Goal: Complete application form: Complete application form

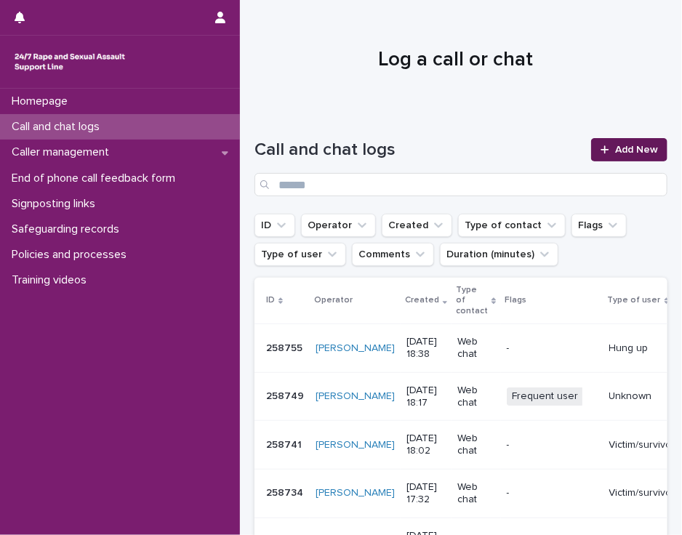
click at [600, 149] on icon at bounding box center [604, 149] width 8 height 8
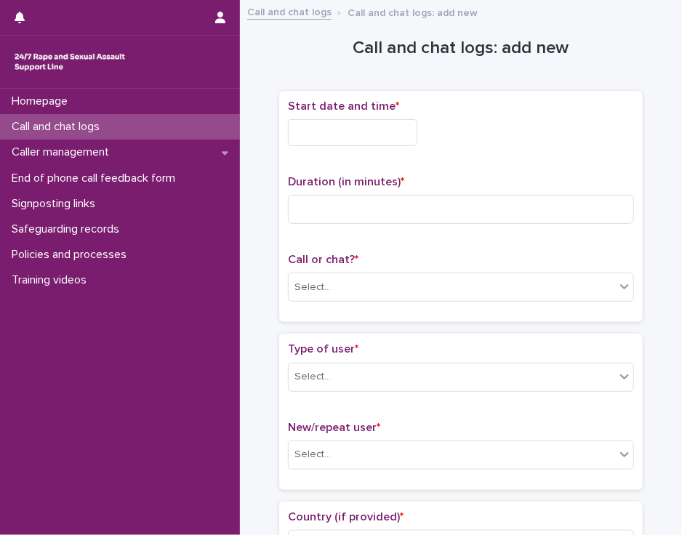
click at [307, 145] on div "Start date and time *" at bounding box center [461, 129] width 346 height 58
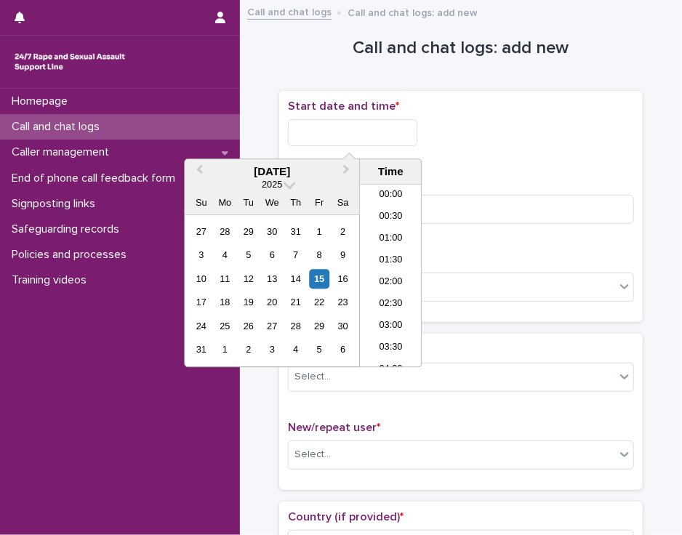
click at [313, 133] on input "text" at bounding box center [352, 132] width 129 height 27
click at [392, 270] on li "16:00" at bounding box center [391, 276] width 62 height 22
click at [369, 128] on input "**********" at bounding box center [352, 132] width 129 height 27
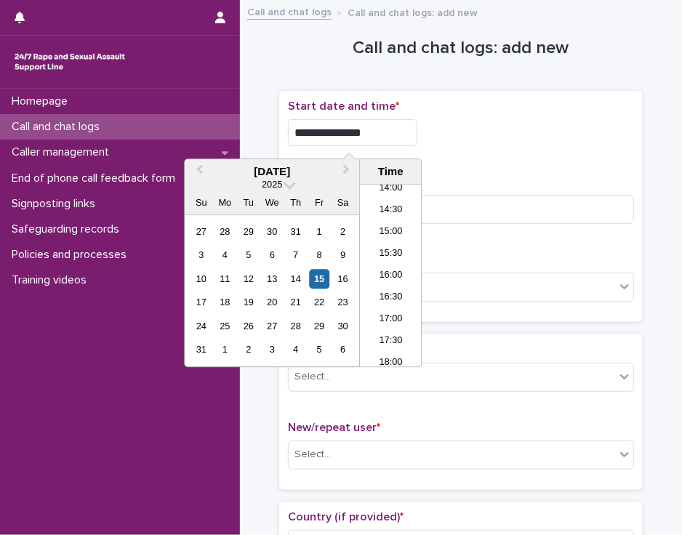
type input "**********"
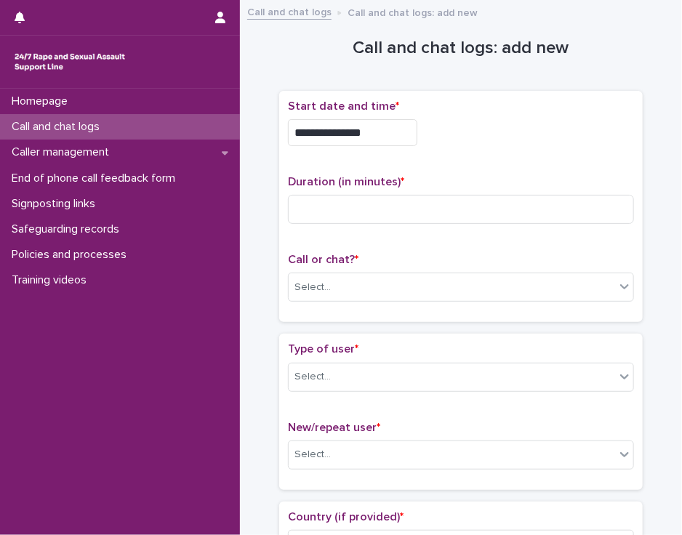
click at [453, 139] on div "**********" at bounding box center [461, 132] width 346 height 27
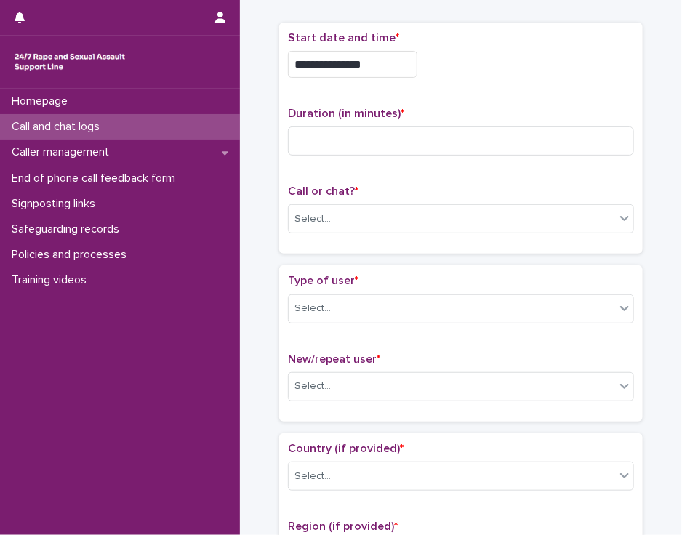
scroll to position [65, 0]
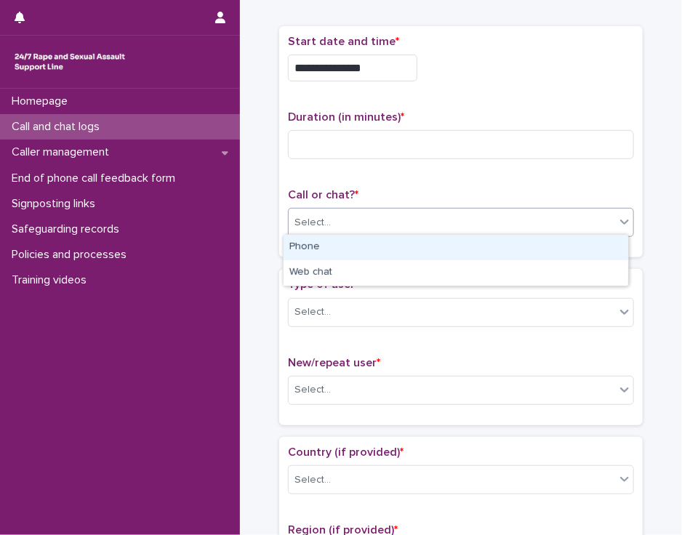
click at [432, 225] on div "Select..." at bounding box center [451, 223] width 326 height 24
click at [424, 246] on div "Phone" at bounding box center [455, 247] width 344 height 25
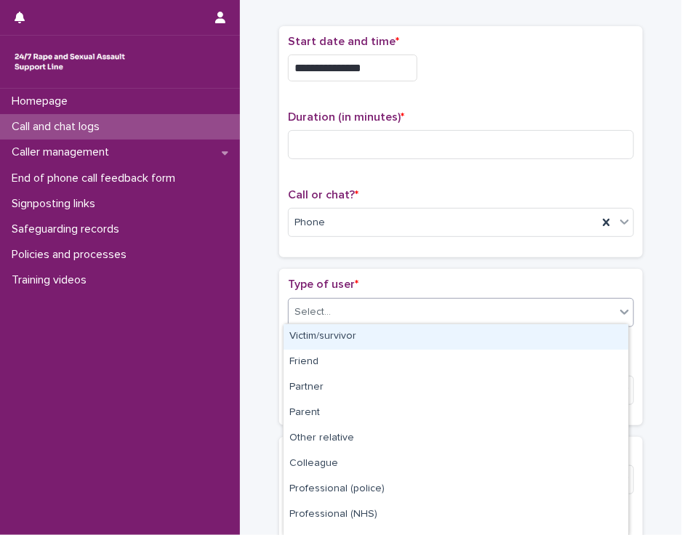
click at [396, 304] on div "Select..." at bounding box center [451, 312] width 326 height 24
click at [385, 342] on div "Victim/survivor" at bounding box center [455, 336] width 344 height 25
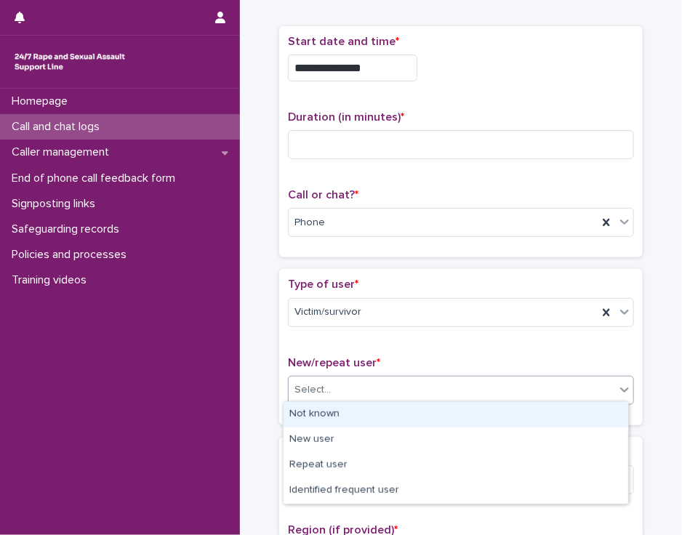
click at [373, 386] on div "Select..." at bounding box center [451, 390] width 326 height 24
click at [372, 409] on div "Not known" at bounding box center [455, 414] width 344 height 25
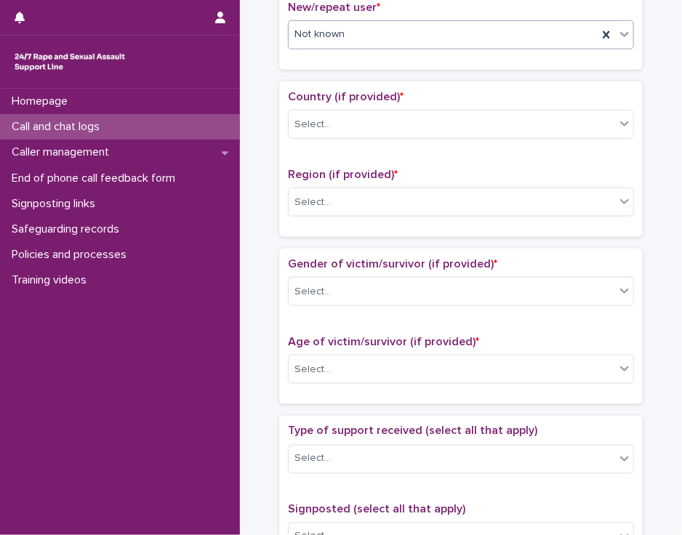
scroll to position [443, 0]
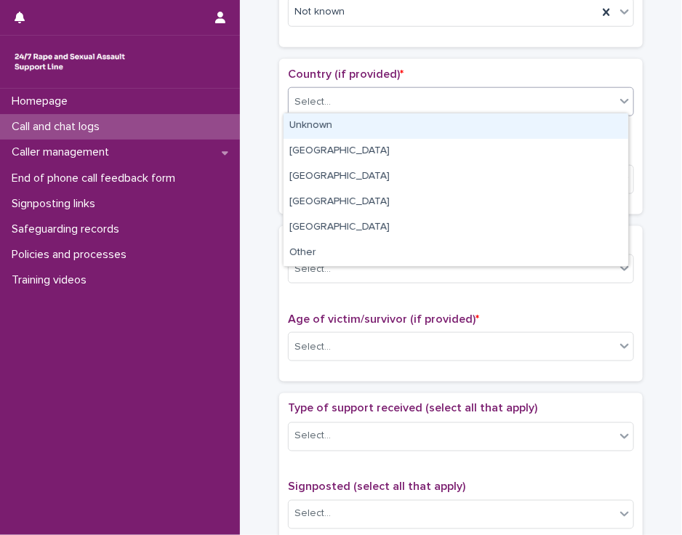
click at [619, 98] on icon at bounding box center [624, 101] width 15 height 15
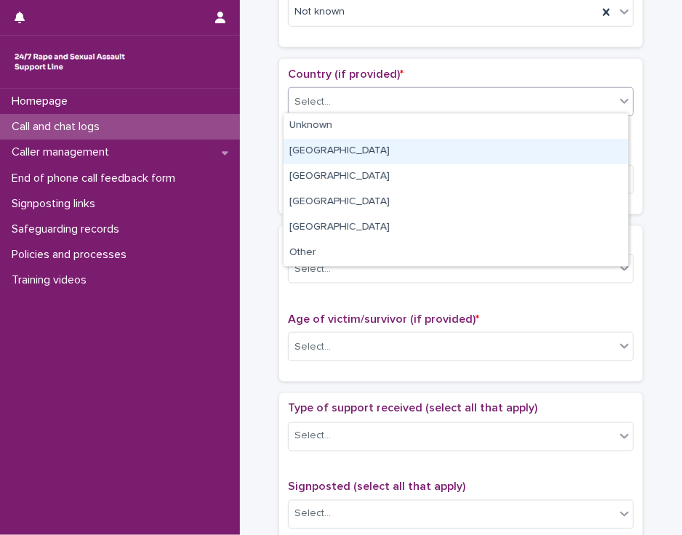
click at [578, 150] on div "[GEOGRAPHIC_DATA]" at bounding box center [455, 151] width 344 height 25
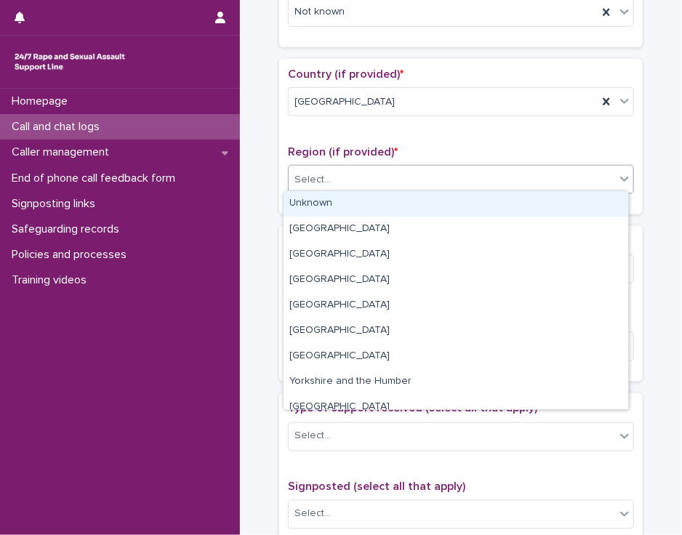
click at [554, 182] on div "Select..." at bounding box center [451, 180] width 326 height 24
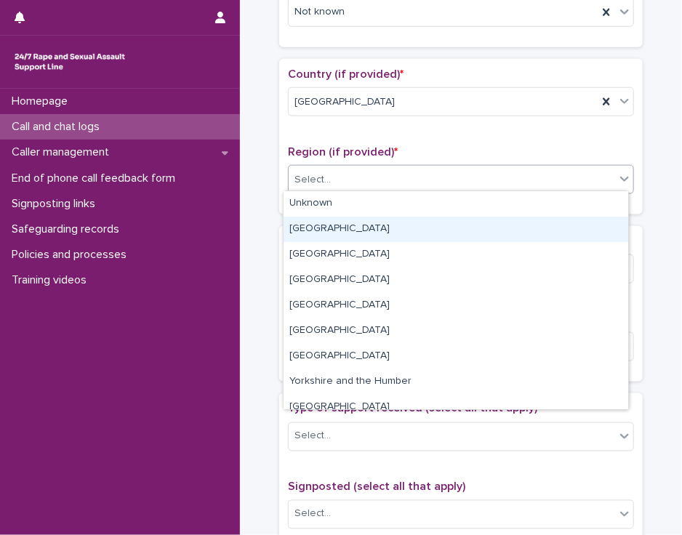
click at [526, 229] on div "[GEOGRAPHIC_DATA]" at bounding box center [455, 229] width 344 height 25
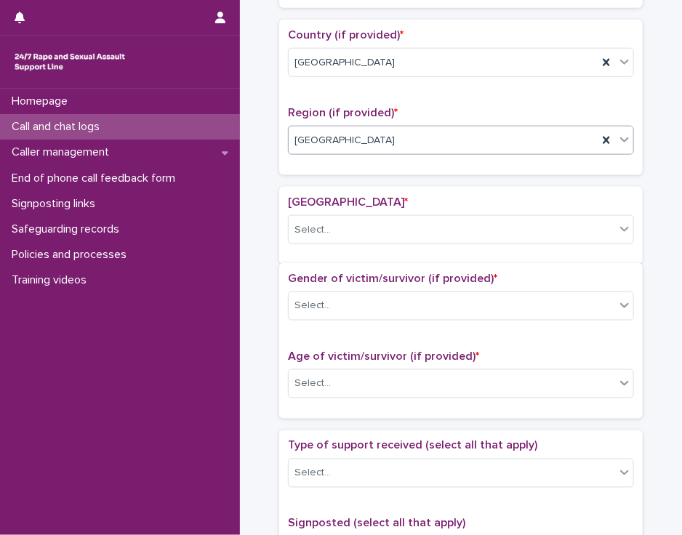
scroll to position [488, 0]
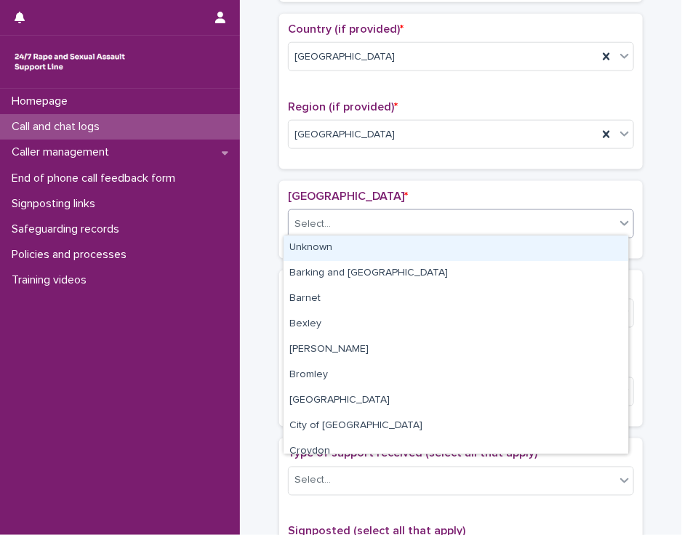
click at [510, 226] on div "Select..." at bounding box center [451, 224] width 326 height 24
click at [491, 254] on div "Unknown" at bounding box center [455, 247] width 344 height 25
click at [618, 219] on icon at bounding box center [624, 223] width 15 height 15
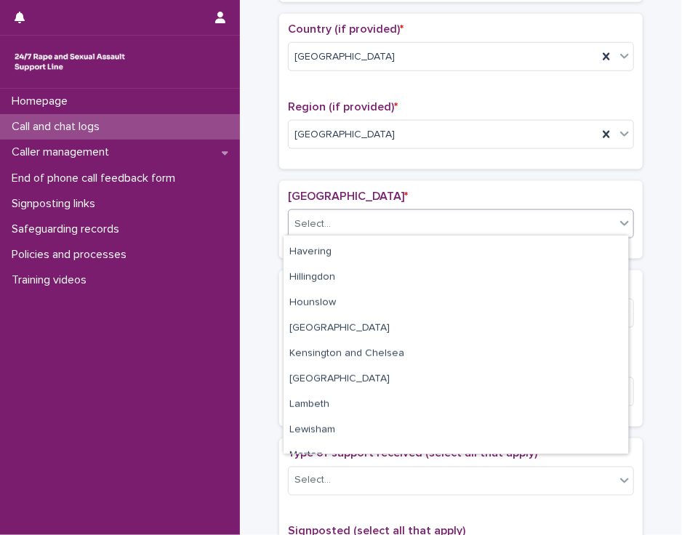
scroll to position [397, 0]
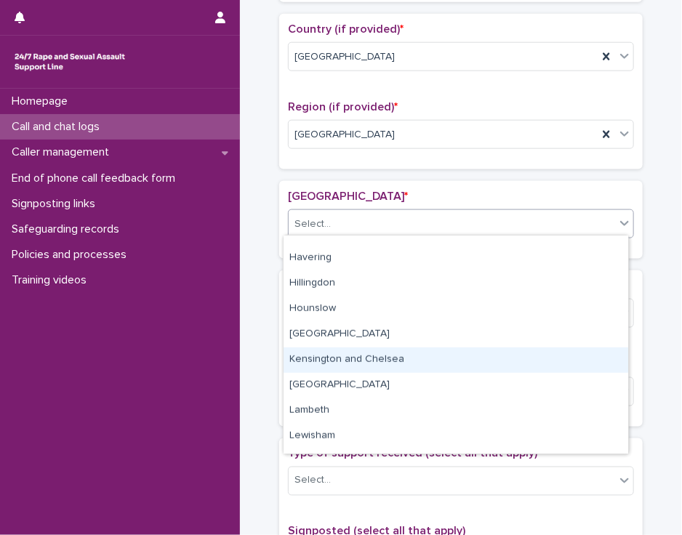
click at [600, 357] on div "Kensington and Chelsea" at bounding box center [455, 359] width 344 height 25
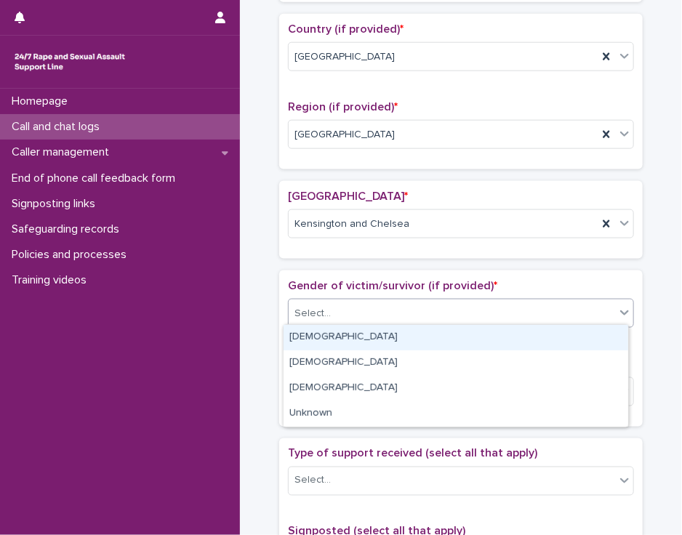
click at [584, 307] on div "Select..." at bounding box center [451, 314] width 326 height 24
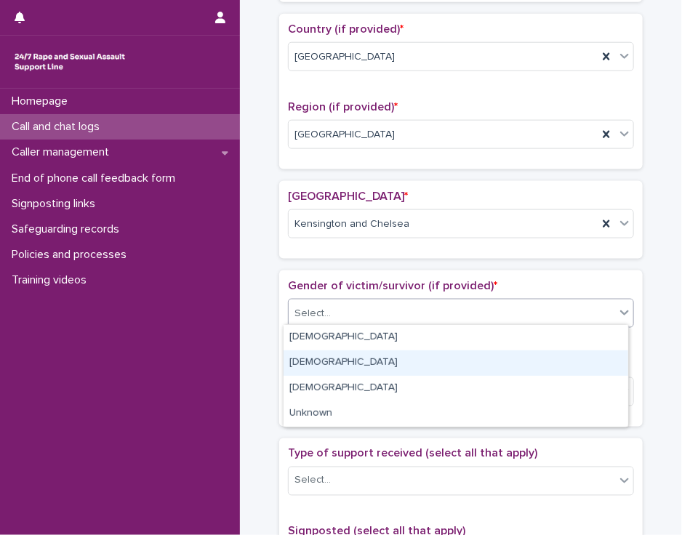
click at [572, 355] on div "[DEMOGRAPHIC_DATA]" at bounding box center [455, 362] width 344 height 25
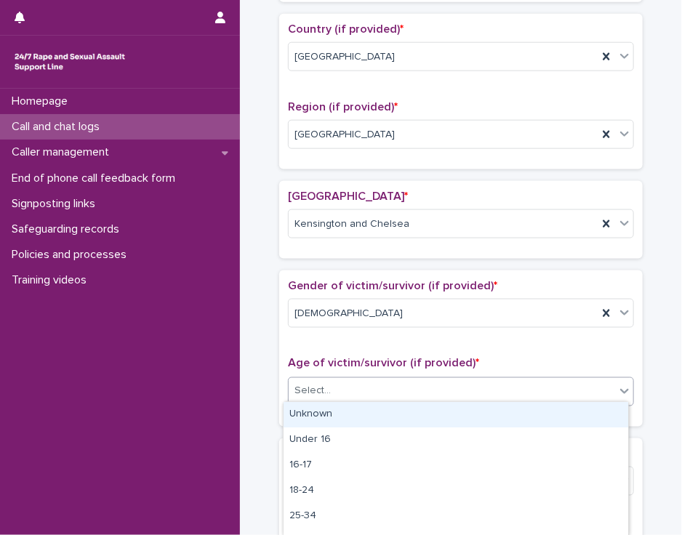
click at [565, 385] on div "Select..." at bounding box center [451, 391] width 326 height 24
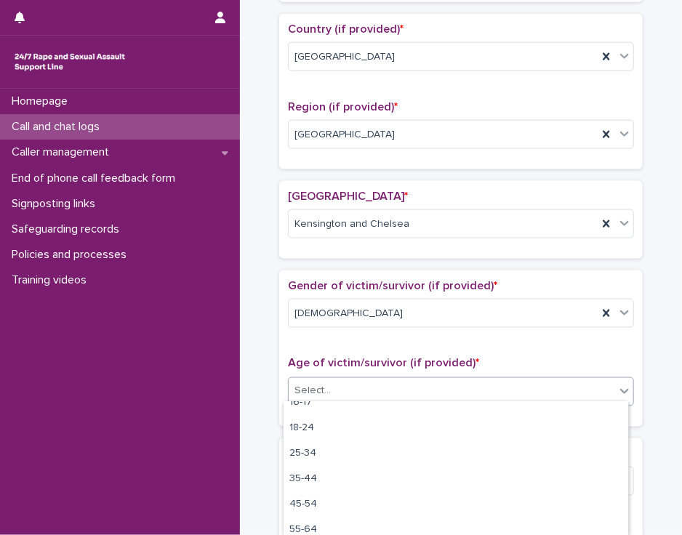
scroll to position [121, 0]
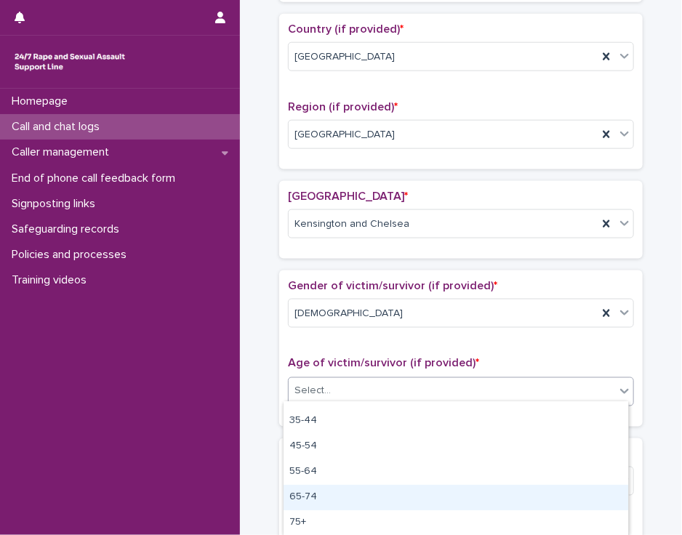
click at [592, 495] on div "65-74" at bounding box center [455, 497] width 344 height 25
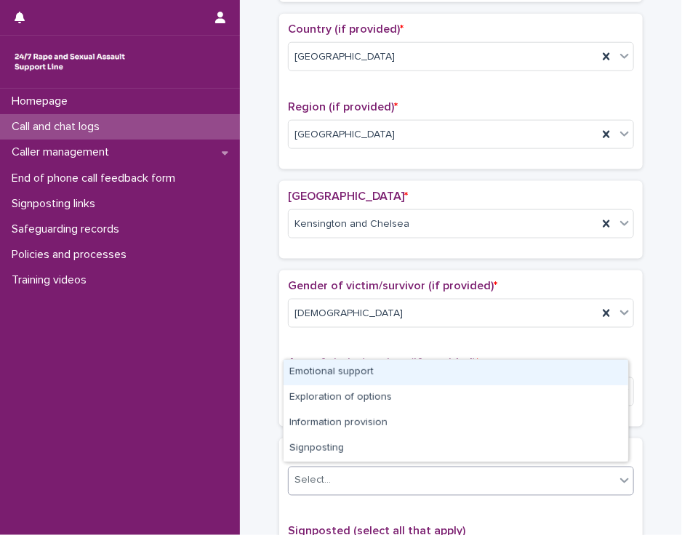
click at [591, 474] on div "Select..." at bounding box center [451, 481] width 326 height 24
click at [576, 373] on div "Emotional support" at bounding box center [455, 372] width 344 height 25
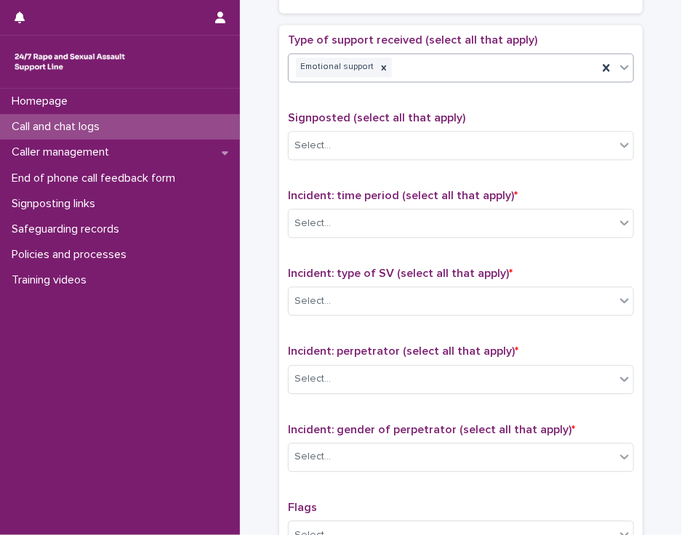
scroll to position [938, 0]
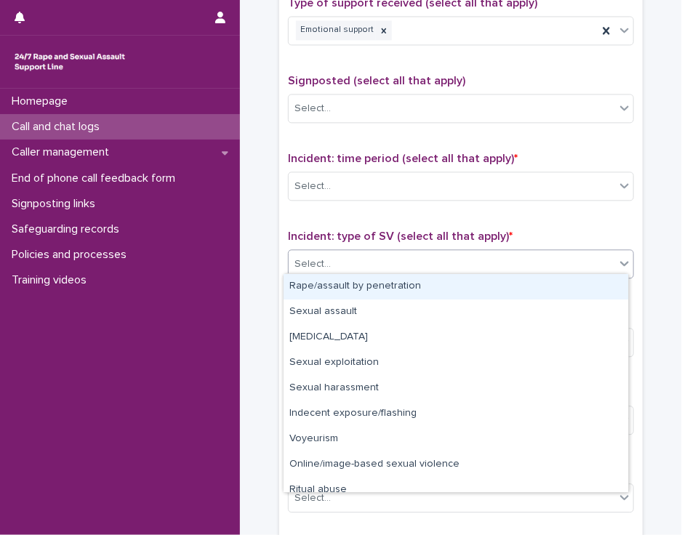
click at [622, 264] on icon at bounding box center [624, 263] width 15 height 15
click at [606, 283] on div "Rape/assault by penetration" at bounding box center [455, 286] width 344 height 25
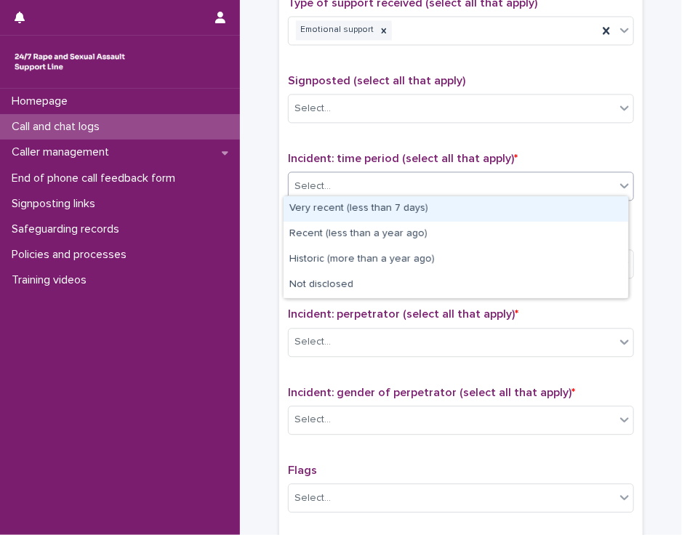
click at [622, 183] on icon at bounding box center [624, 185] width 9 height 5
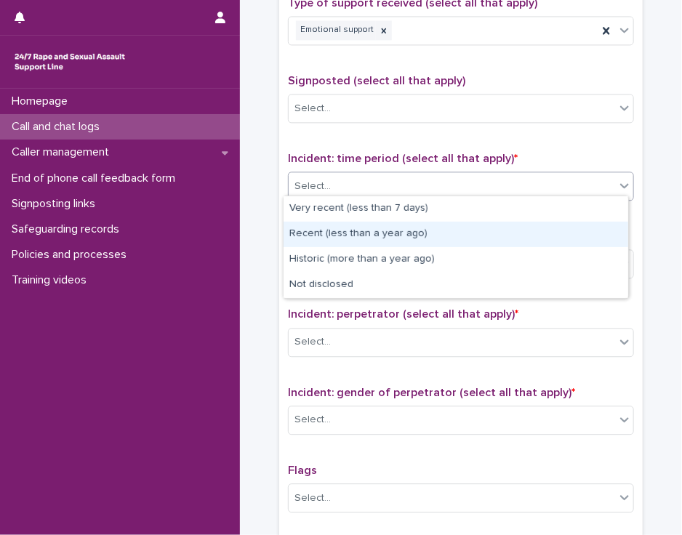
click at [581, 228] on div "Recent (less than a year ago)" at bounding box center [455, 234] width 344 height 25
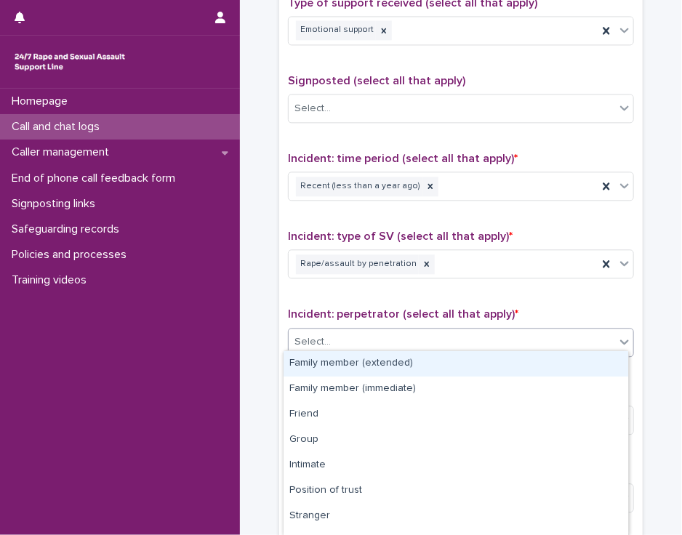
click at [541, 337] on div "Select..." at bounding box center [451, 342] width 326 height 24
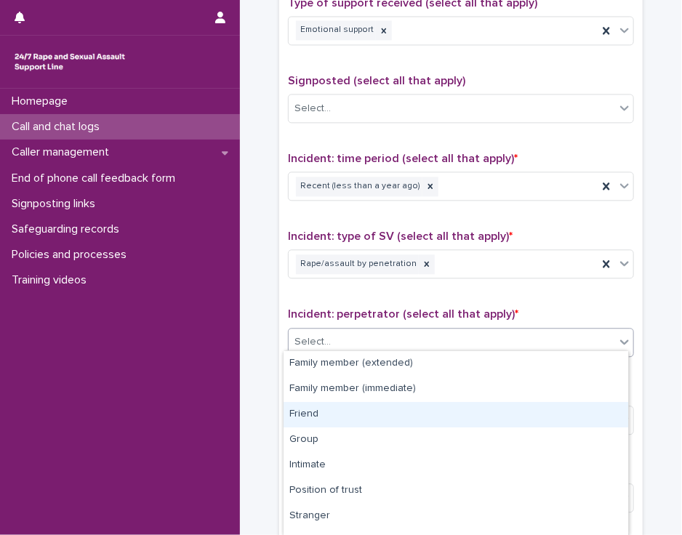
click at [523, 408] on div "Friend" at bounding box center [455, 414] width 344 height 25
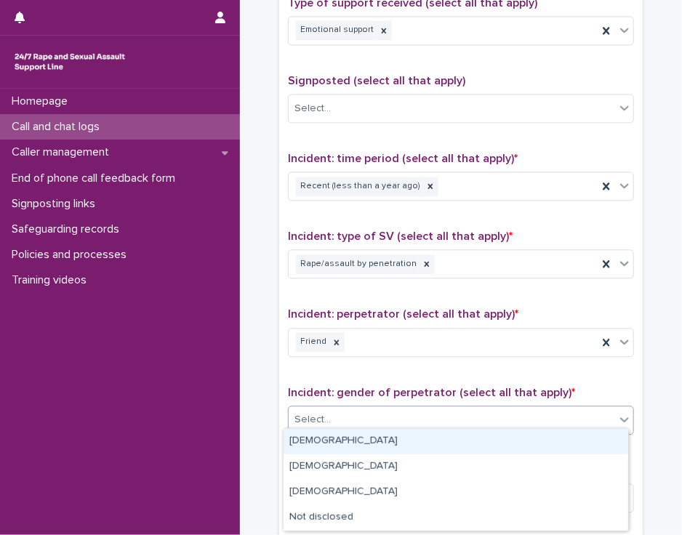
click at [524, 409] on div "Select..." at bounding box center [451, 420] width 326 height 24
click at [518, 438] on div "[DEMOGRAPHIC_DATA]" at bounding box center [455, 441] width 344 height 25
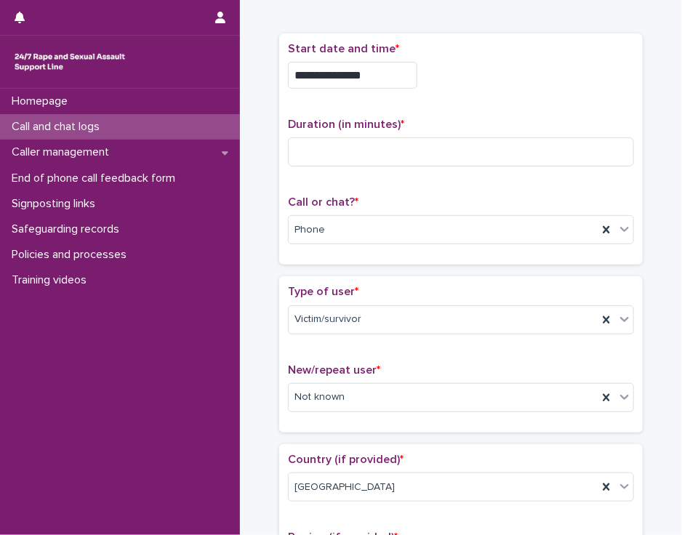
scroll to position [0, 0]
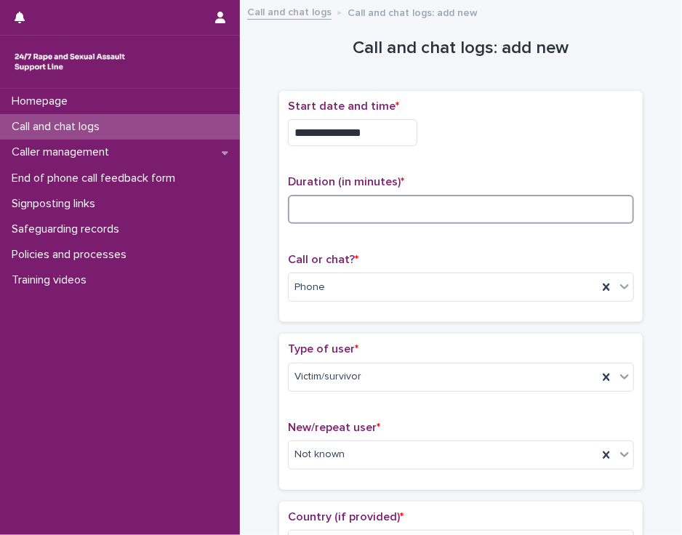
click at [314, 206] on input at bounding box center [461, 209] width 346 height 29
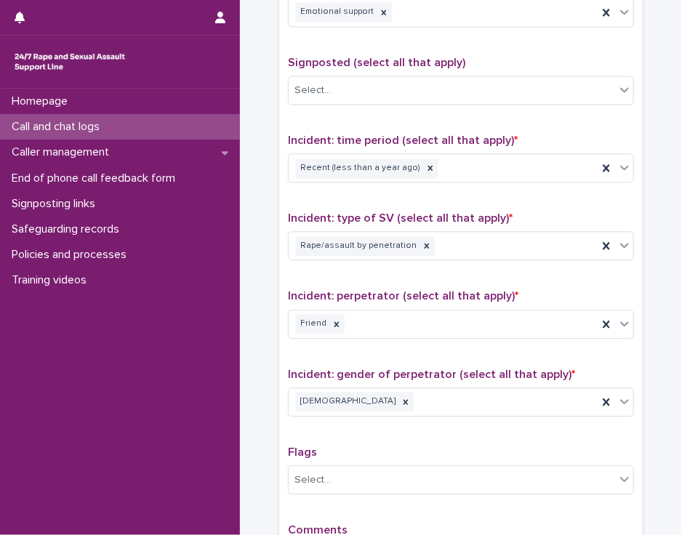
scroll to position [964, 0]
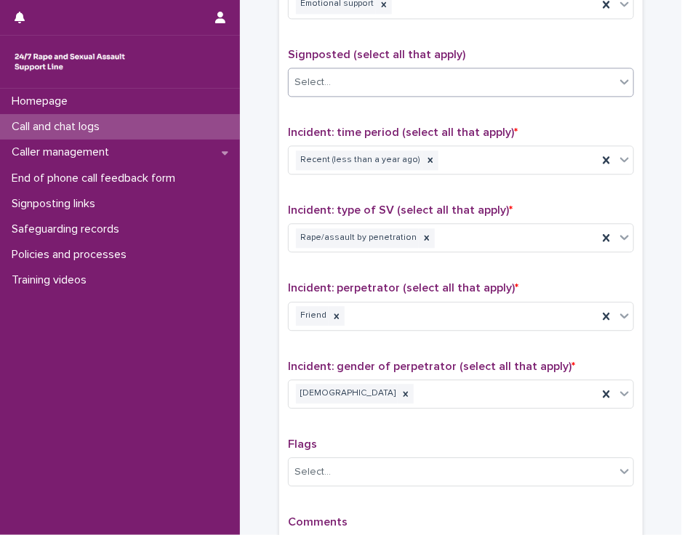
type input "**"
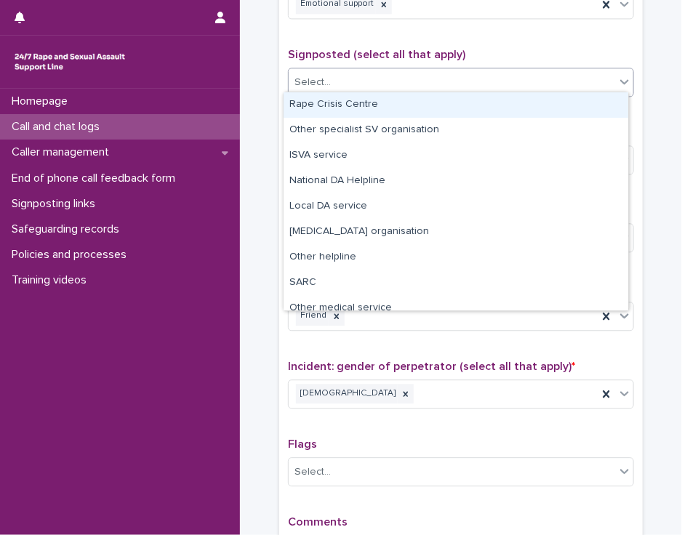
click at [617, 80] on icon at bounding box center [624, 81] width 15 height 15
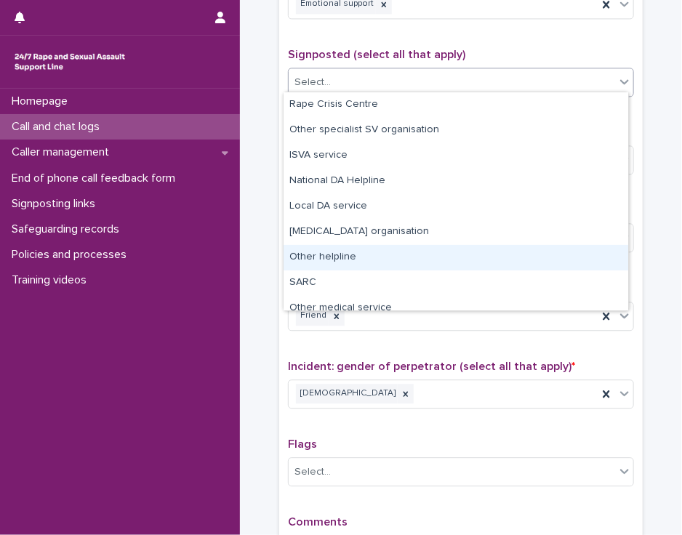
click at [584, 250] on div "Other helpline" at bounding box center [455, 257] width 344 height 25
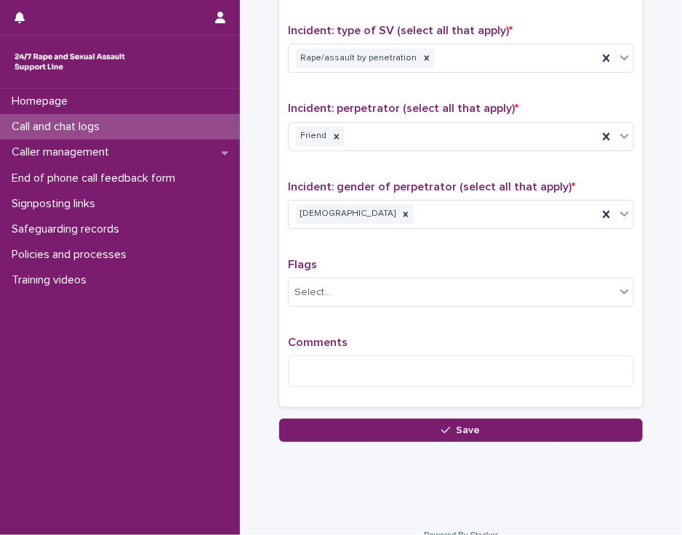
scroll to position [1157, 0]
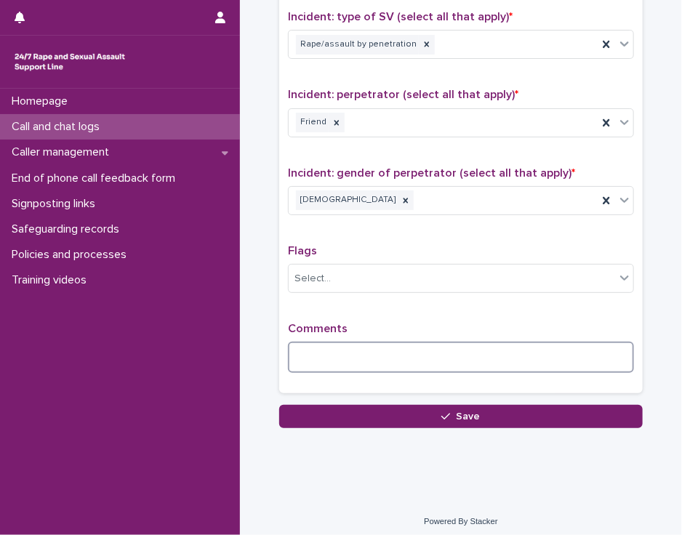
click at [327, 347] on textarea at bounding box center [461, 357] width 346 height 31
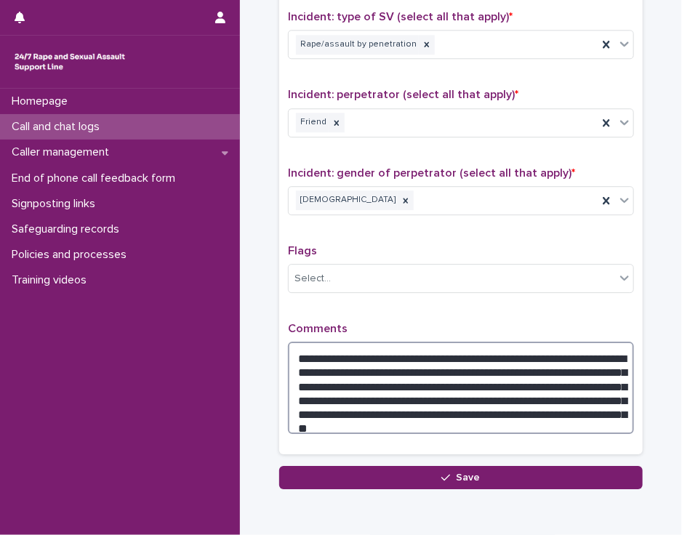
click at [532, 348] on textarea "**********" at bounding box center [461, 388] width 346 height 92
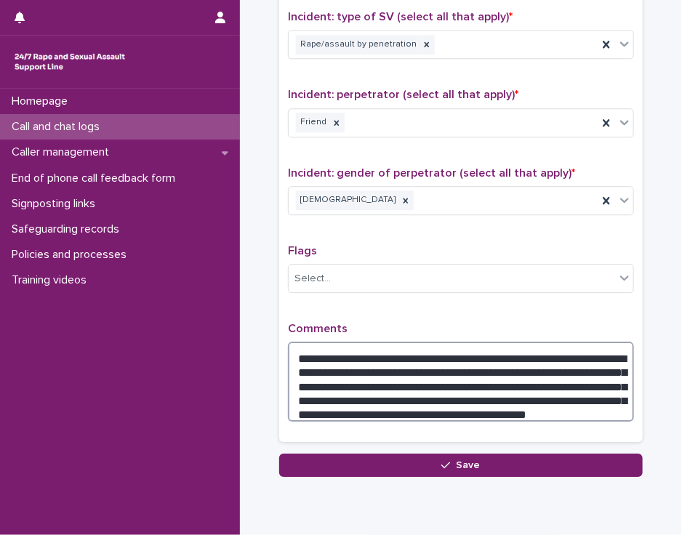
click at [430, 385] on textarea "**********" at bounding box center [461, 382] width 346 height 80
click at [431, 385] on textarea "**********" at bounding box center [461, 382] width 346 height 80
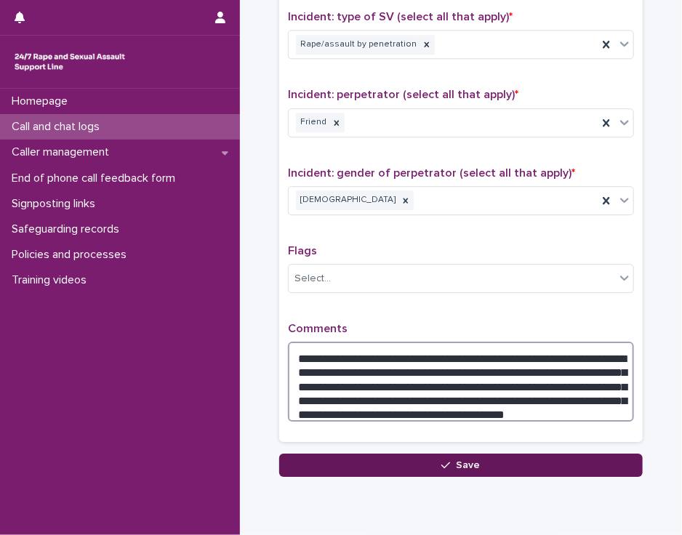
type textarea "**********"
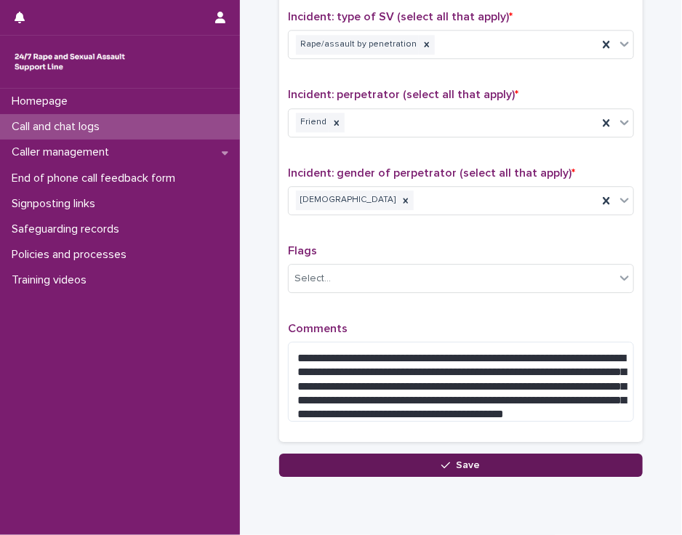
click at [428, 454] on button "Save" at bounding box center [460, 464] width 363 height 23
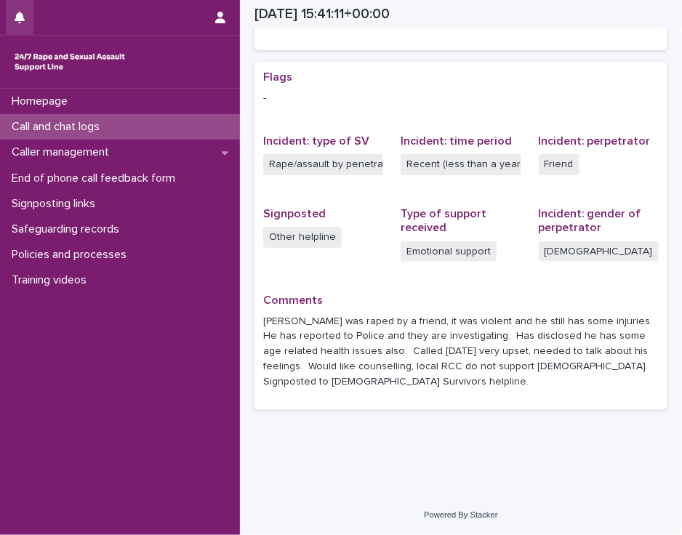
scroll to position [268, 0]
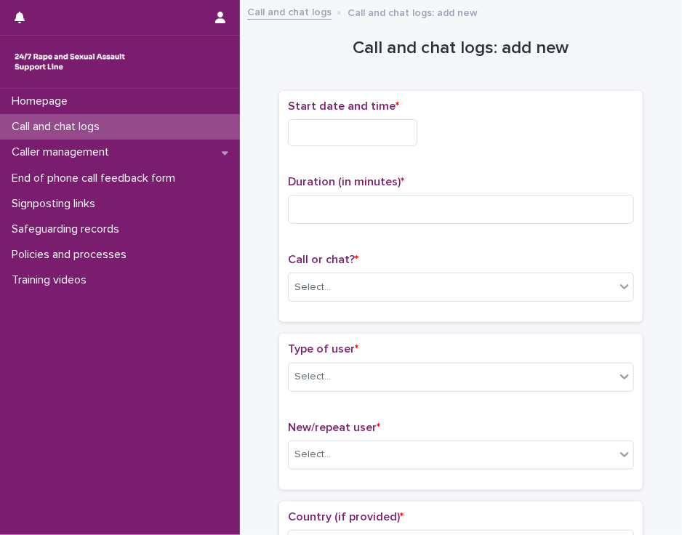
click at [308, 124] on input "text" at bounding box center [352, 132] width 129 height 27
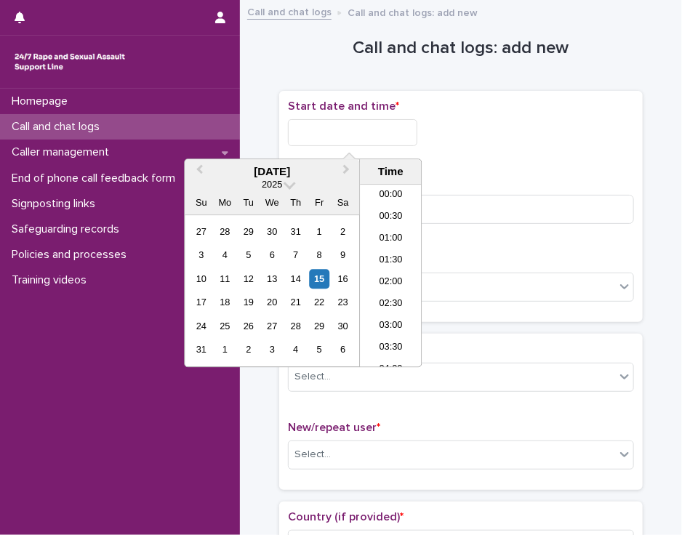
scroll to position [639, 0]
click at [376, 272] on li "16:30" at bounding box center [391, 276] width 62 height 22
click at [366, 130] on input "**********" at bounding box center [352, 132] width 129 height 27
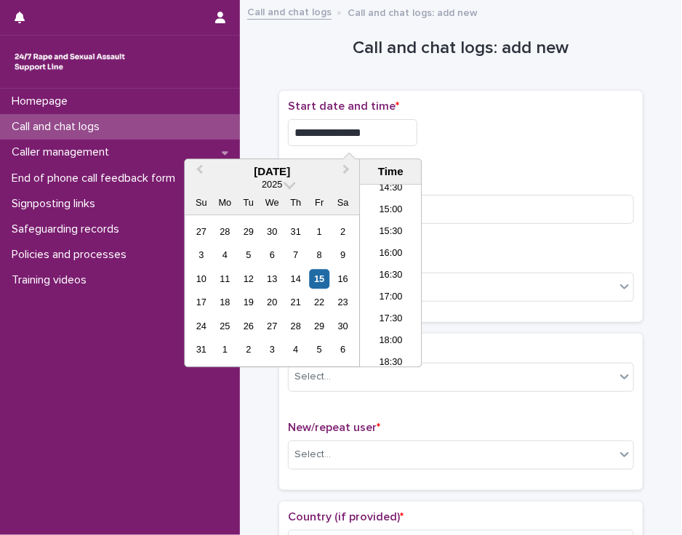
type input "**********"
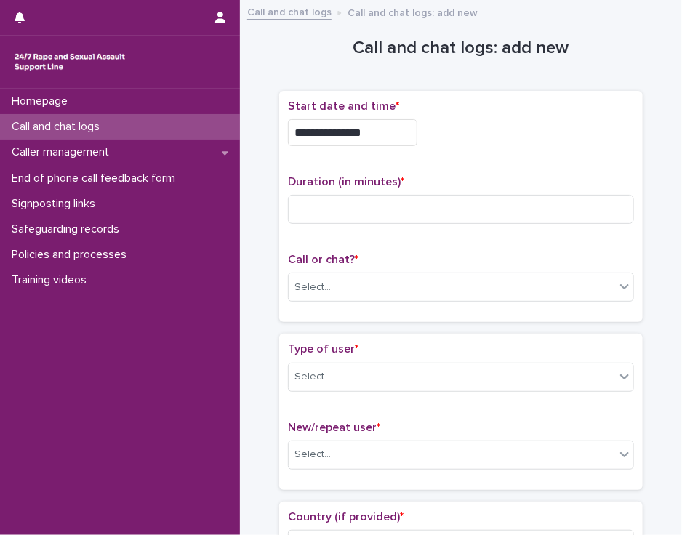
click at [459, 132] on div "**********" at bounding box center [461, 132] width 346 height 27
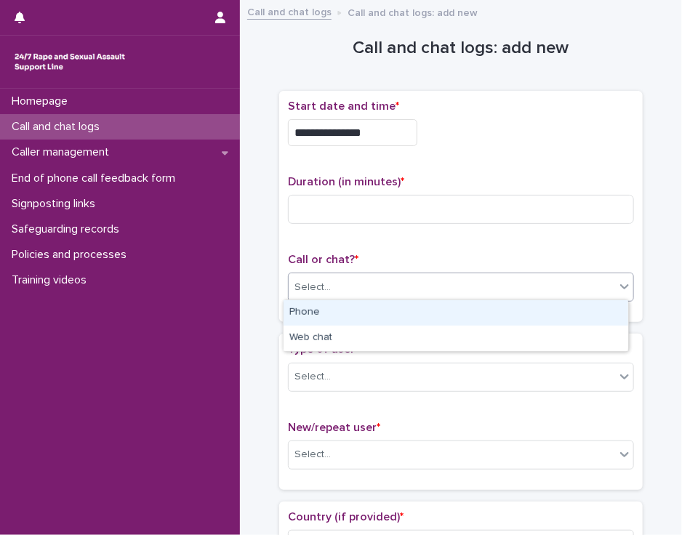
click at [341, 285] on div "Select..." at bounding box center [451, 287] width 326 height 24
click at [332, 313] on div "Phone" at bounding box center [455, 312] width 344 height 25
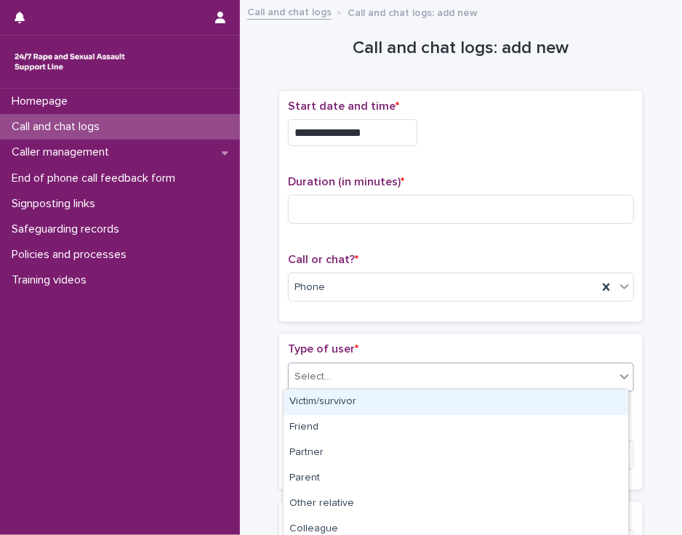
click at [326, 372] on div "Select..." at bounding box center [451, 377] width 326 height 24
click at [328, 395] on div "Victim/survivor" at bounding box center [455, 401] width 344 height 25
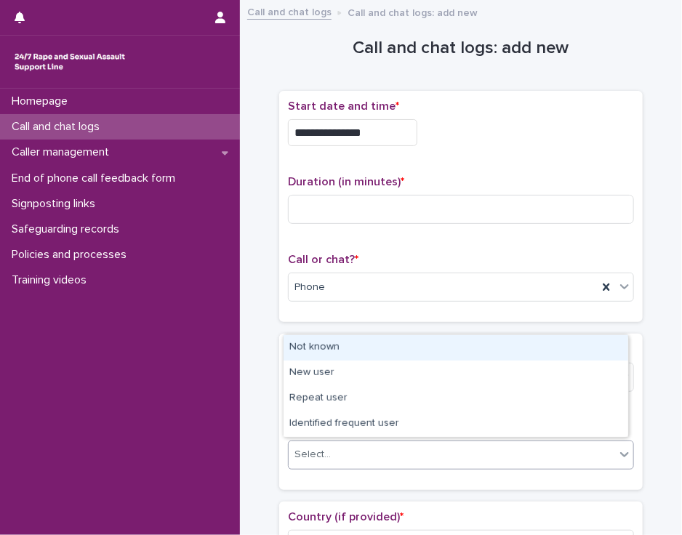
click at [334, 445] on div "Select..." at bounding box center [451, 455] width 326 height 24
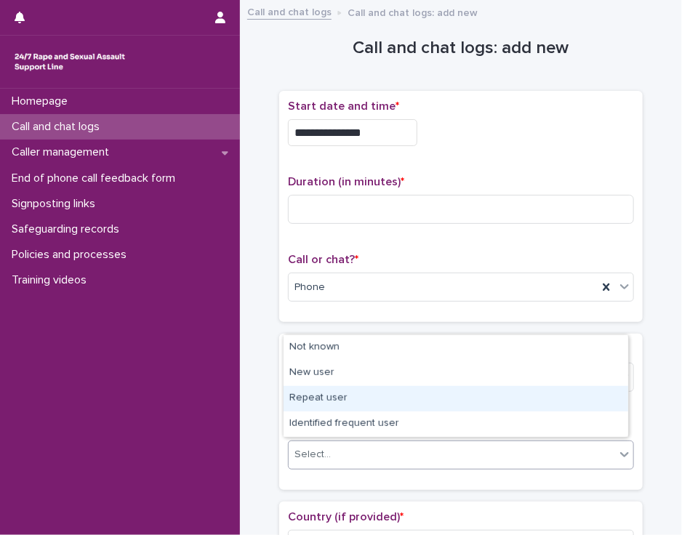
click at [362, 402] on div "Repeat user" at bounding box center [455, 398] width 344 height 25
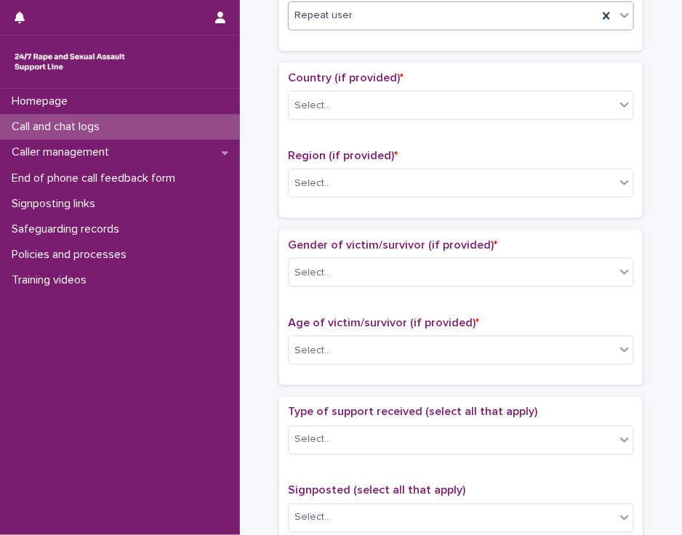
scroll to position [458, 0]
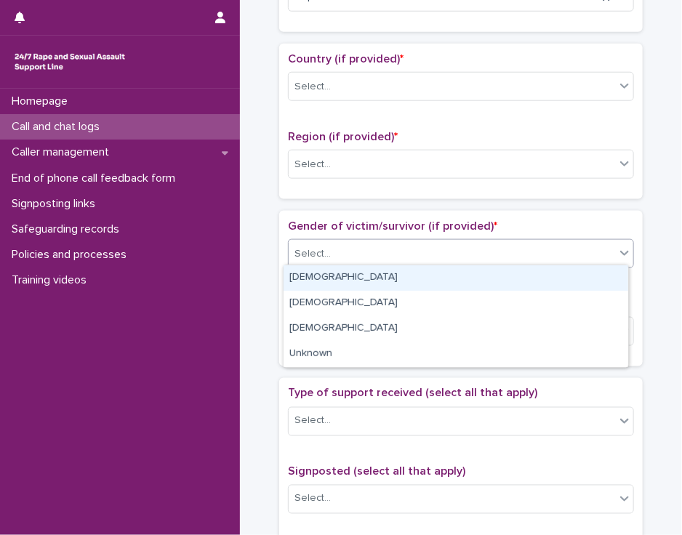
click at [619, 248] on icon at bounding box center [624, 253] width 15 height 15
click at [589, 275] on div "[DEMOGRAPHIC_DATA]" at bounding box center [455, 277] width 344 height 25
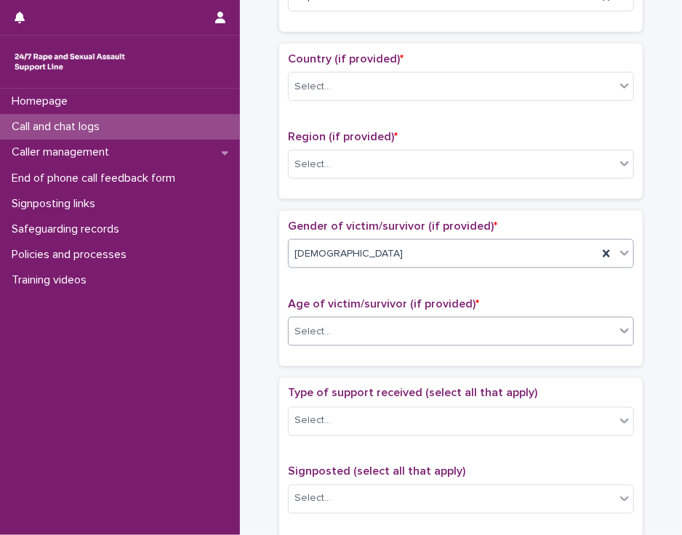
click at [536, 322] on div "Select..." at bounding box center [451, 332] width 326 height 24
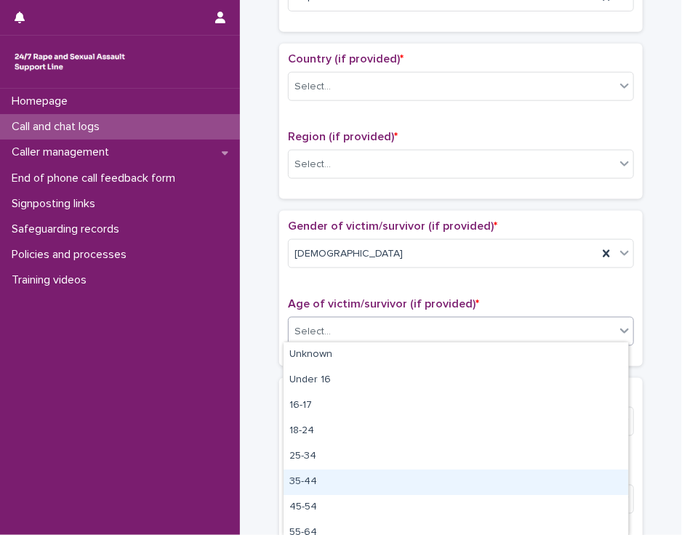
click at [492, 481] on div "35-44" at bounding box center [455, 481] width 344 height 25
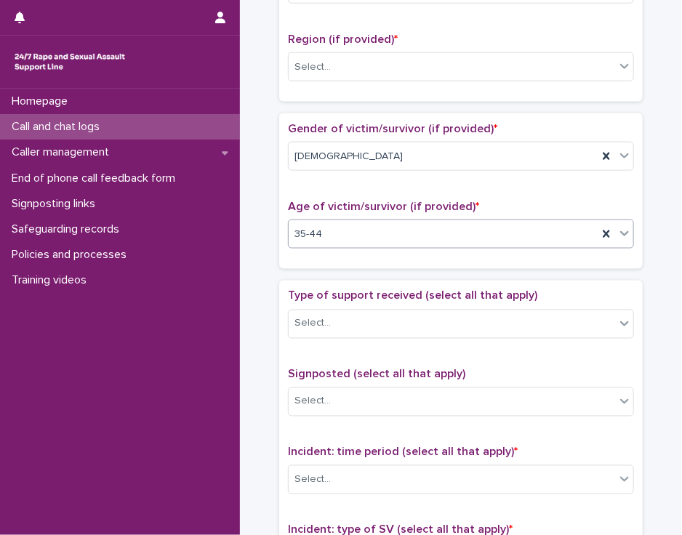
scroll to position [560, 0]
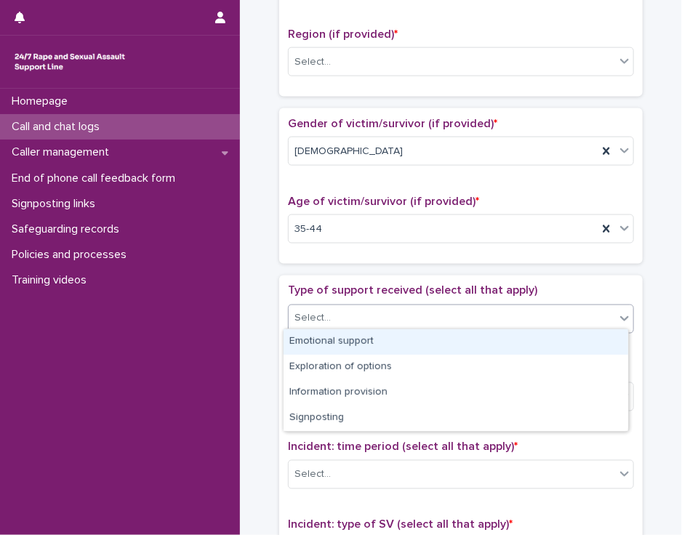
click at [622, 317] on icon at bounding box center [624, 318] width 15 height 15
click at [590, 342] on div "Emotional support" at bounding box center [455, 341] width 344 height 25
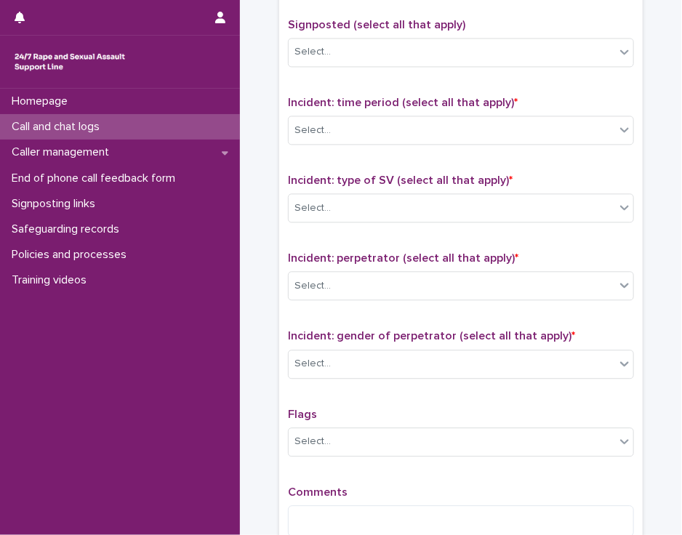
scroll to position [913, 0]
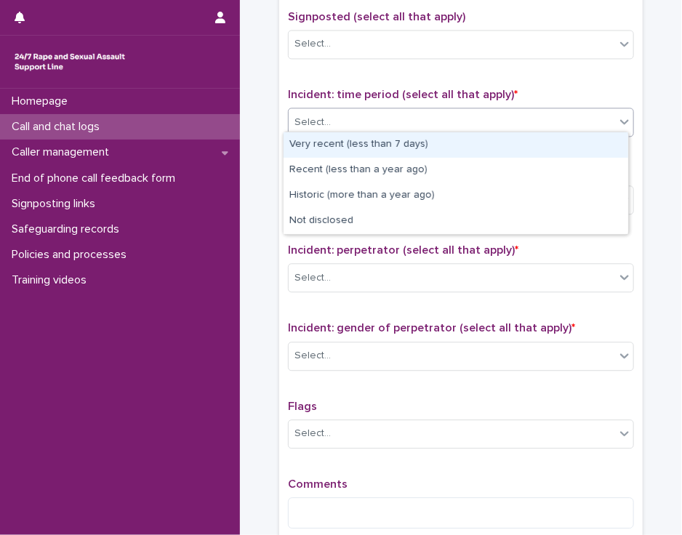
click at [622, 118] on icon at bounding box center [624, 121] width 15 height 15
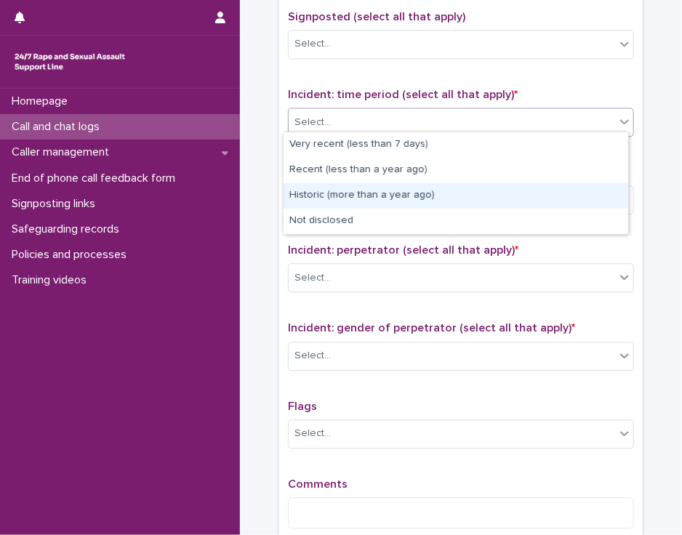
click at [590, 191] on div "Historic (more than a year ago)" at bounding box center [455, 195] width 344 height 25
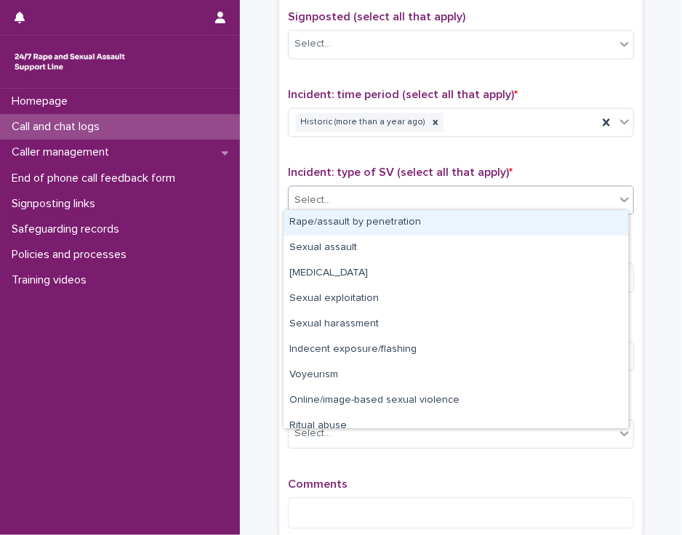
click at [587, 195] on div "Select..." at bounding box center [451, 200] width 326 height 24
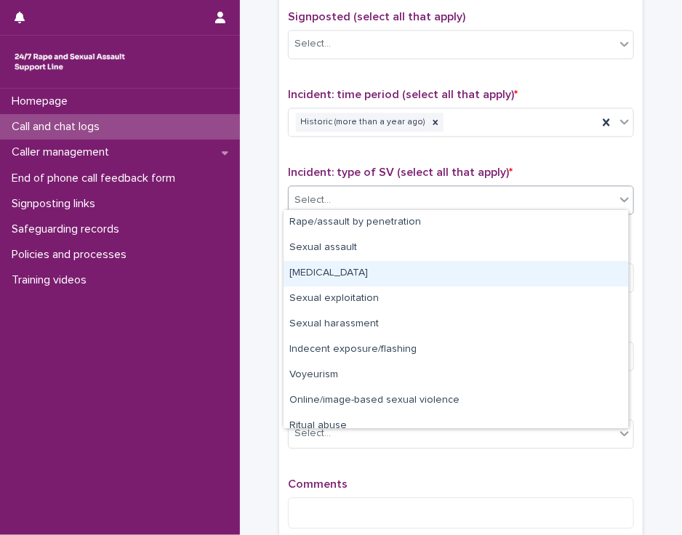
click at [543, 266] on div "[MEDICAL_DATA]" at bounding box center [455, 273] width 344 height 25
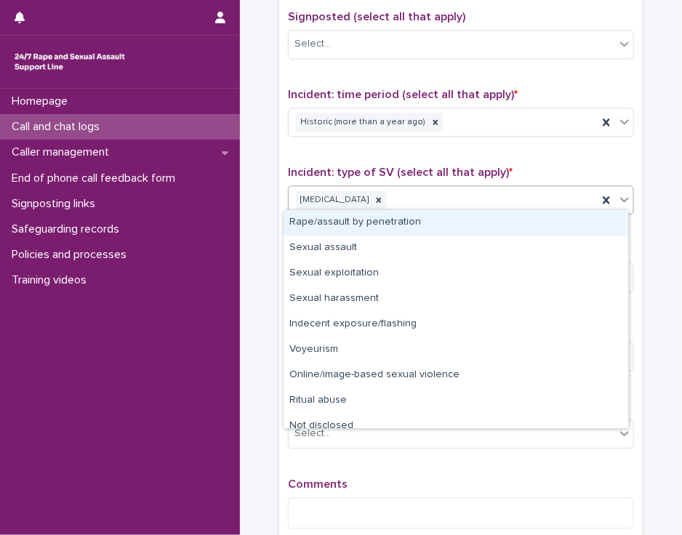
click at [622, 197] on icon at bounding box center [624, 199] width 15 height 15
click at [575, 225] on div "Rape/assault by penetration" at bounding box center [455, 222] width 344 height 25
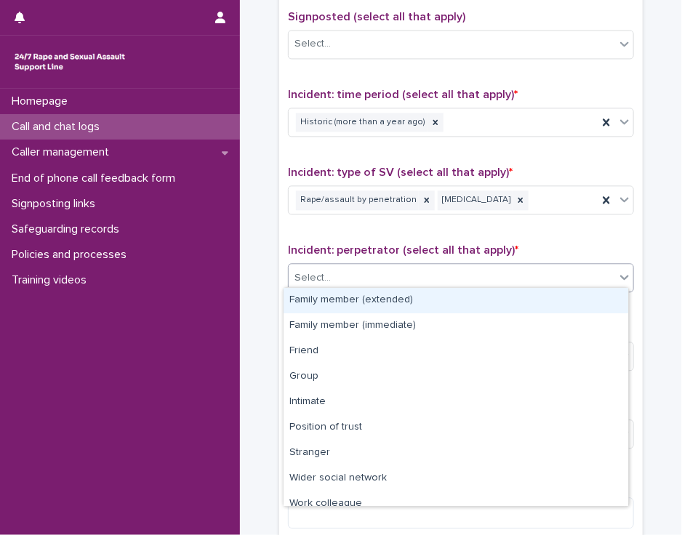
click at [543, 266] on div "Select..." at bounding box center [451, 278] width 326 height 24
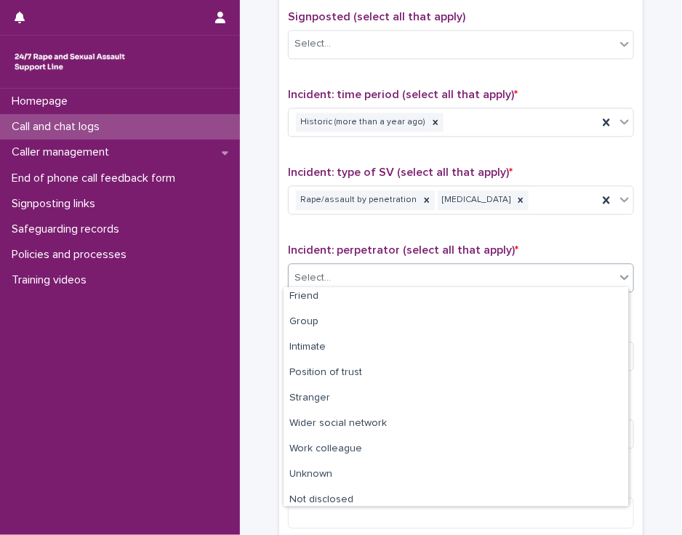
scroll to position [61, 0]
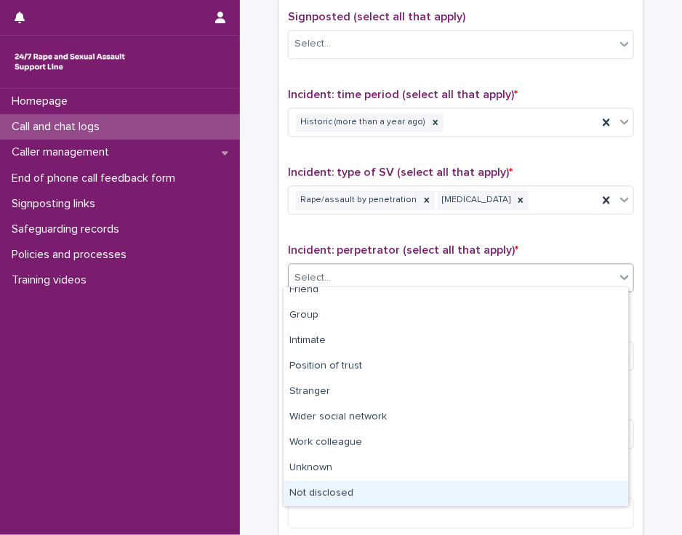
click at [570, 492] on div "Not disclosed" at bounding box center [455, 493] width 344 height 25
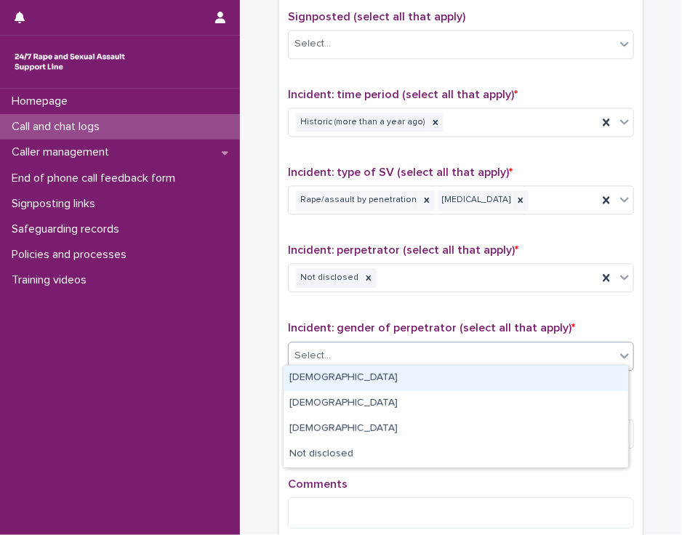
click at [549, 353] on div "Select..." at bounding box center [451, 356] width 326 height 24
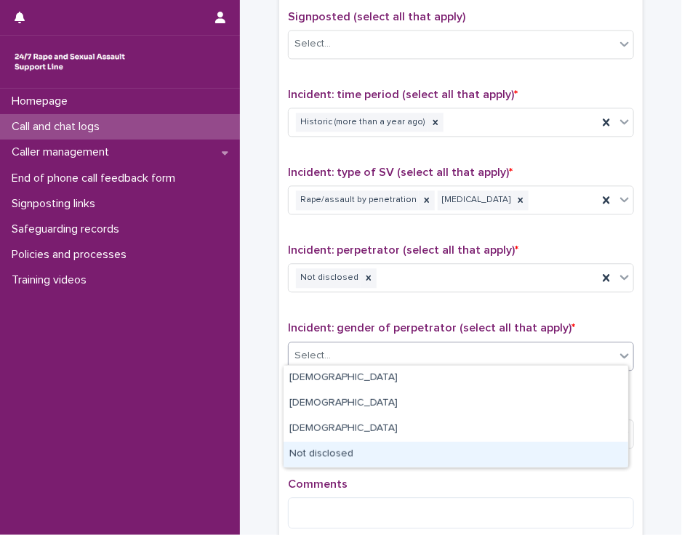
click at [529, 451] on div "Not disclosed" at bounding box center [455, 454] width 344 height 25
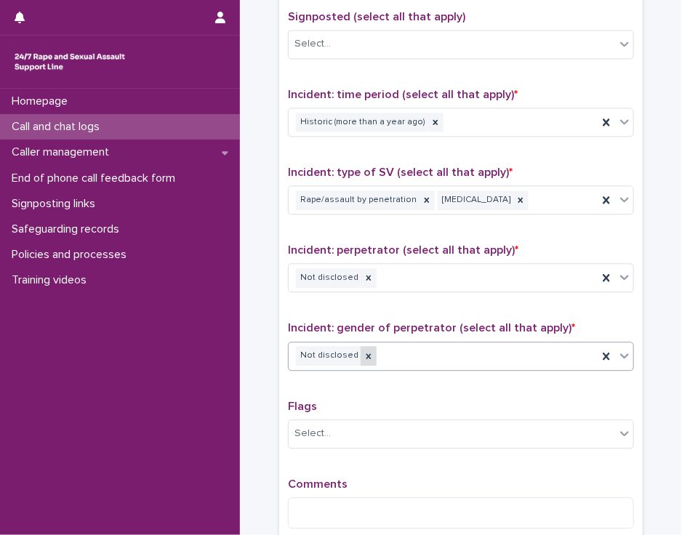
click at [363, 351] on icon at bounding box center [368, 356] width 10 height 10
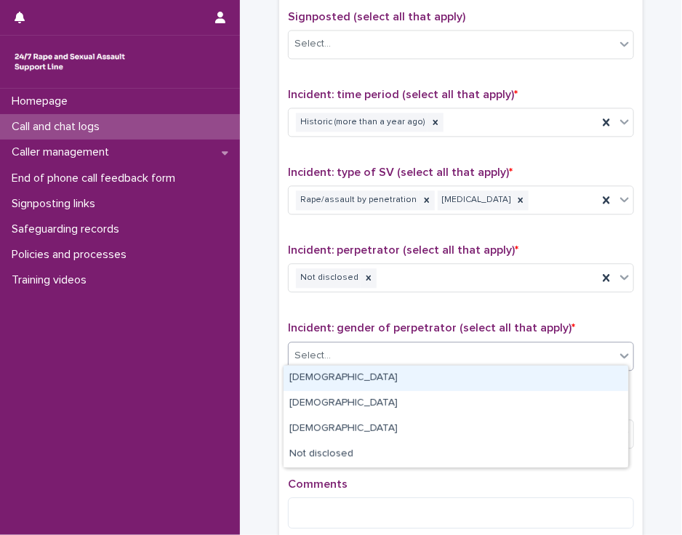
click at [617, 352] on icon at bounding box center [624, 355] width 15 height 15
click at [576, 382] on div "[DEMOGRAPHIC_DATA]" at bounding box center [455, 377] width 344 height 25
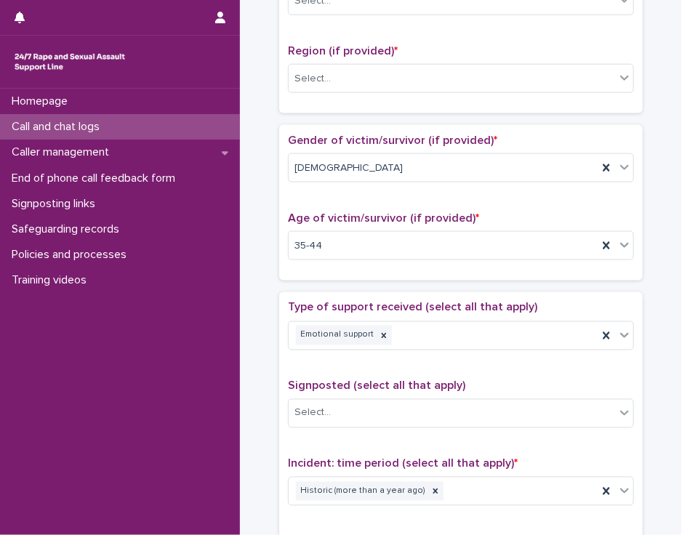
scroll to position [538, 0]
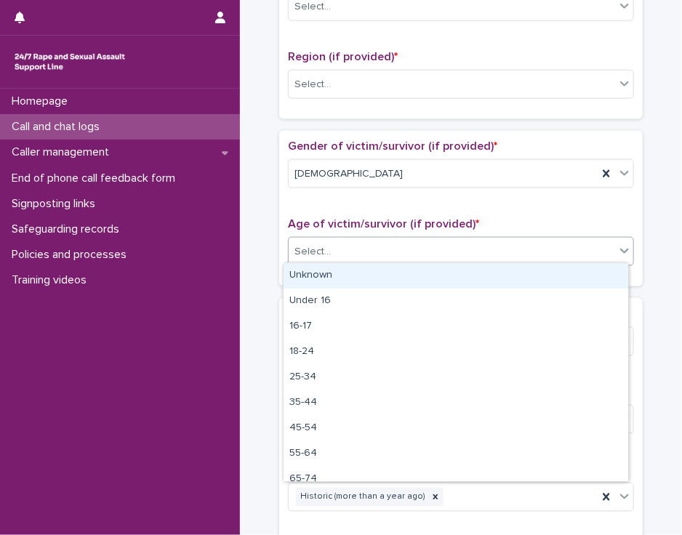
click at [617, 243] on icon at bounding box center [624, 250] width 15 height 15
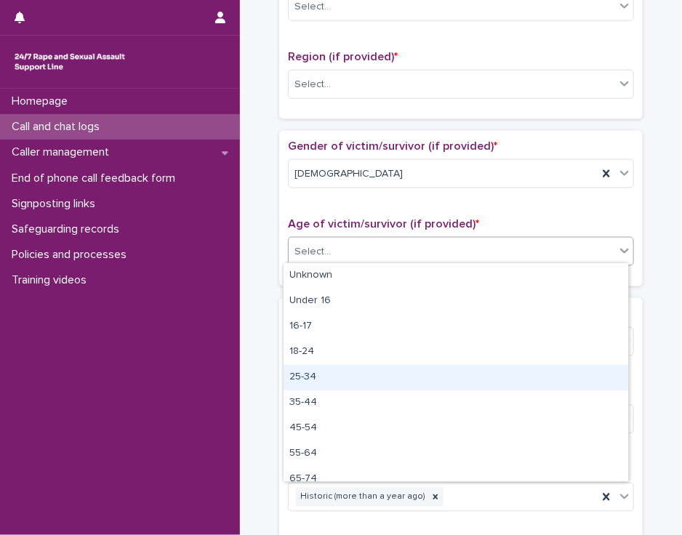
click at [555, 378] on div "25-34" at bounding box center [455, 377] width 344 height 25
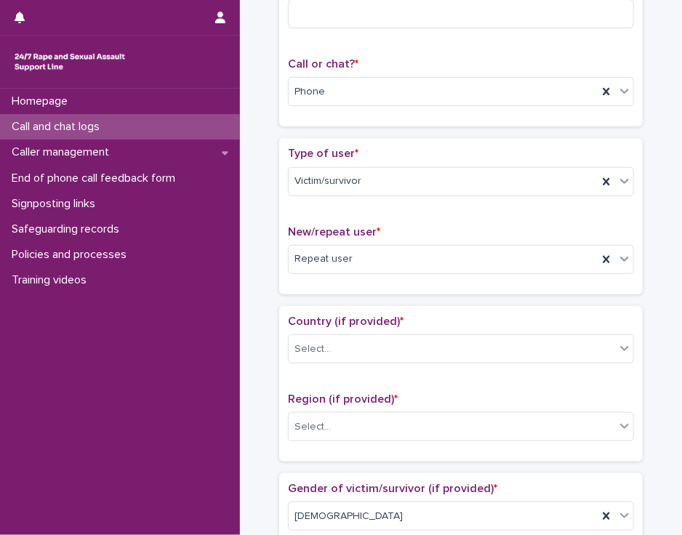
scroll to position [0, 0]
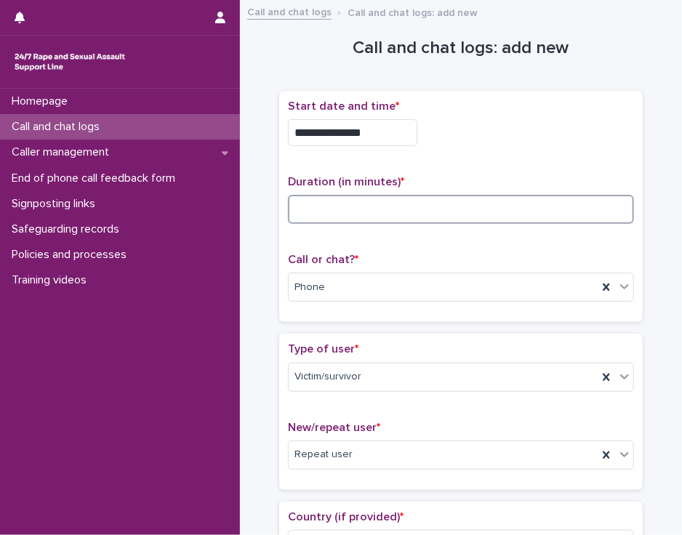
click at [361, 208] on input at bounding box center [461, 209] width 346 height 29
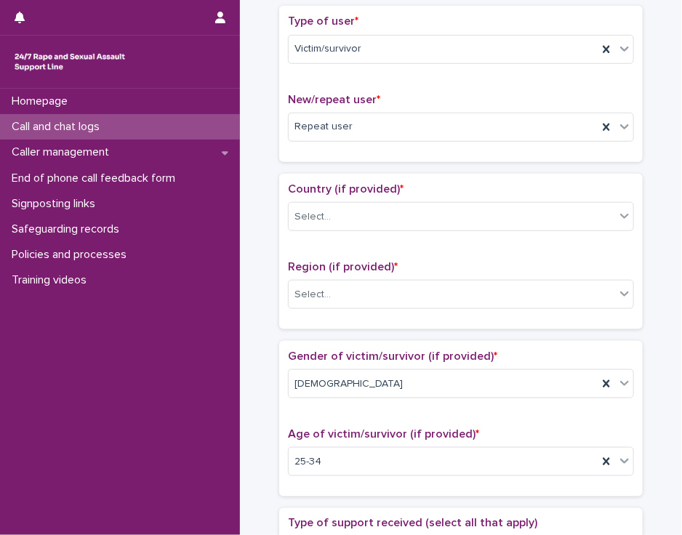
scroll to position [312, 0]
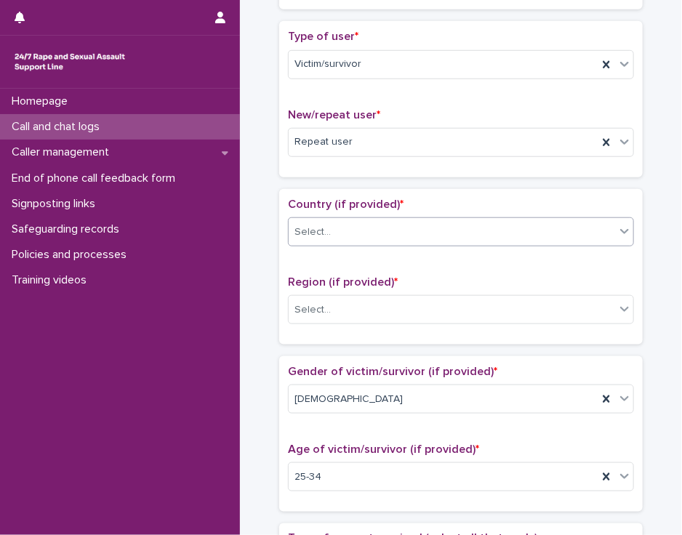
type input "**"
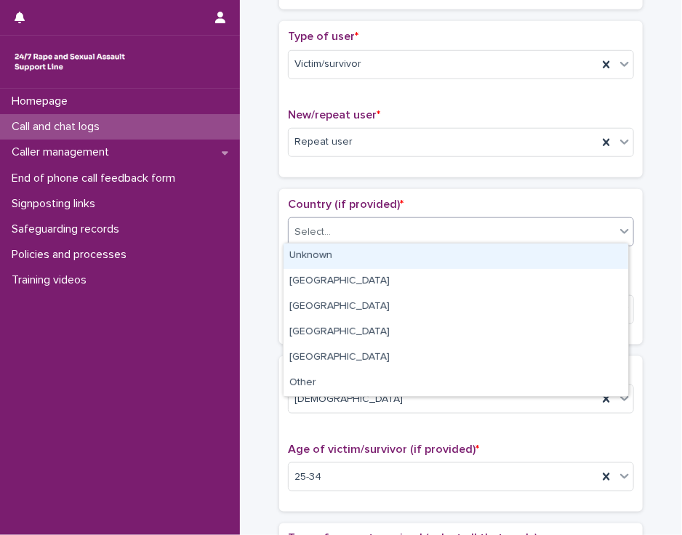
click at [617, 230] on icon at bounding box center [624, 231] width 15 height 15
click at [598, 258] on div "Unknown" at bounding box center [455, 255] width 344 height 25
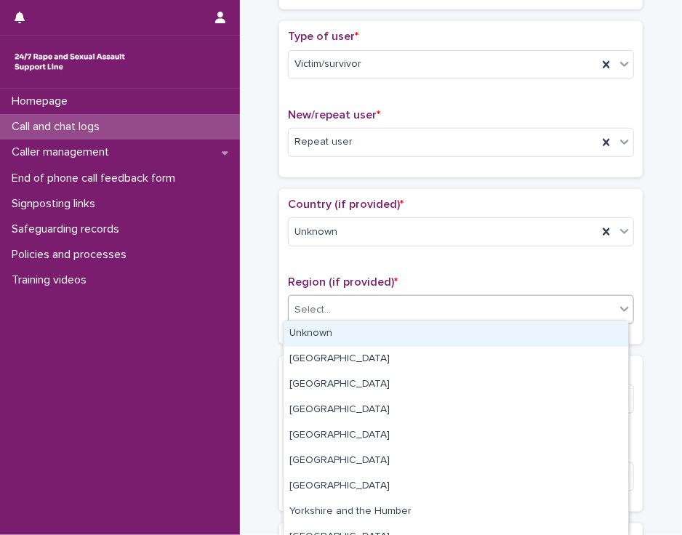
click at [575, 301] on div "Select..." at bounding box center [451, 310] width 326 height 24
click at [566, 328] on div "Unknown" at bounding box center [455, 333] width 344 height 25
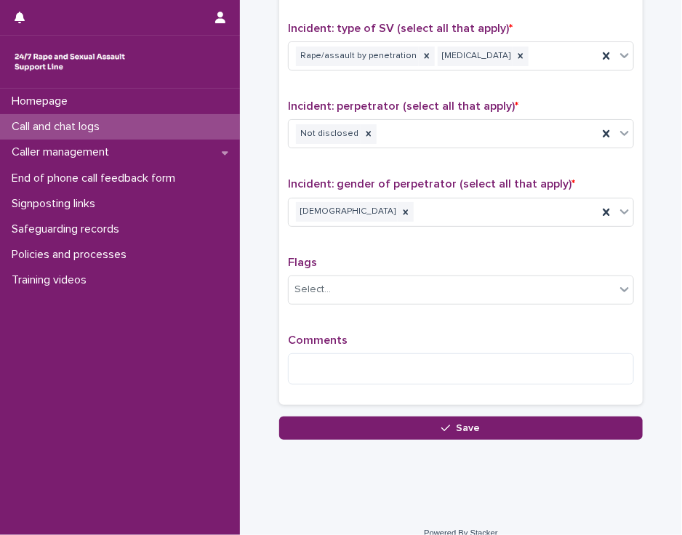
scroll to position [1069, 0]
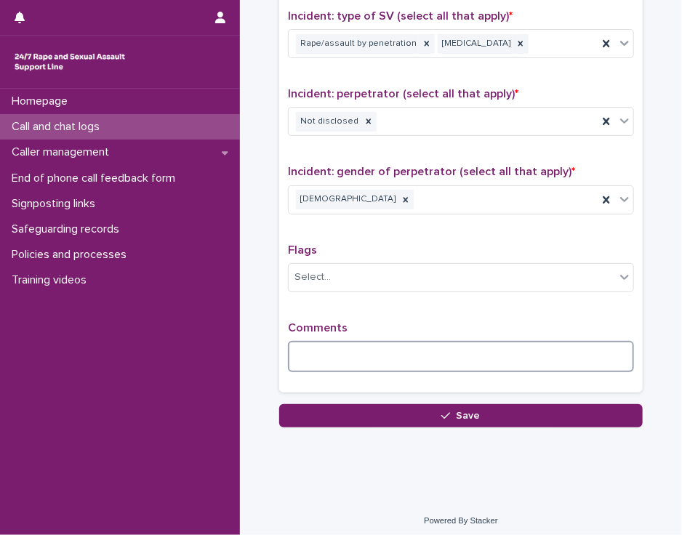
click at [344, 349] on textarea at bounding box center [461, 356] width 346 height 31
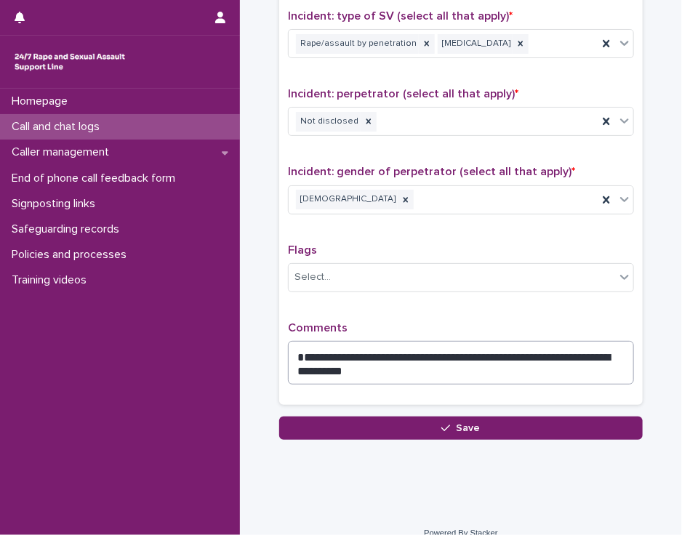
drag, startPoint x: 311, startPoint y: 360, endPoint x: 302, endPoint y: 361, distance: 9.5
click at [302, 361] on div "**********" at bounding box center [461, 358] width 346 height 75
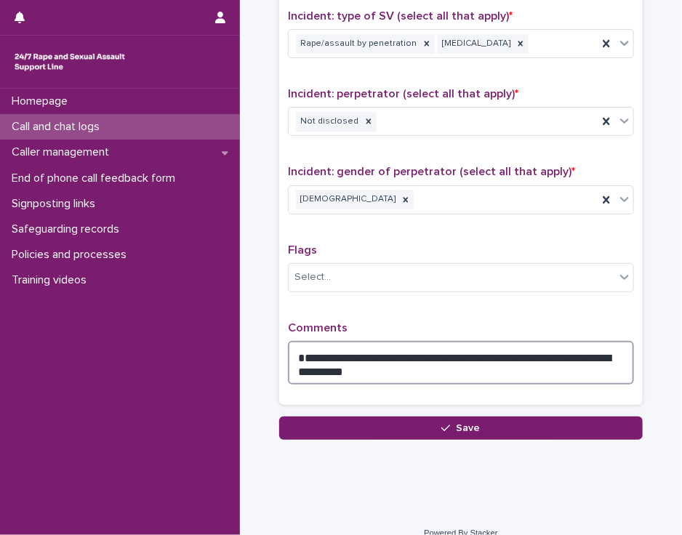
click at [302, 361] on textarea "**********" at bounding box center [461, 363] width 346 height 44
click at [365, 359] on textarea "**********" at bounding box center [461, 363] width 346 height 44
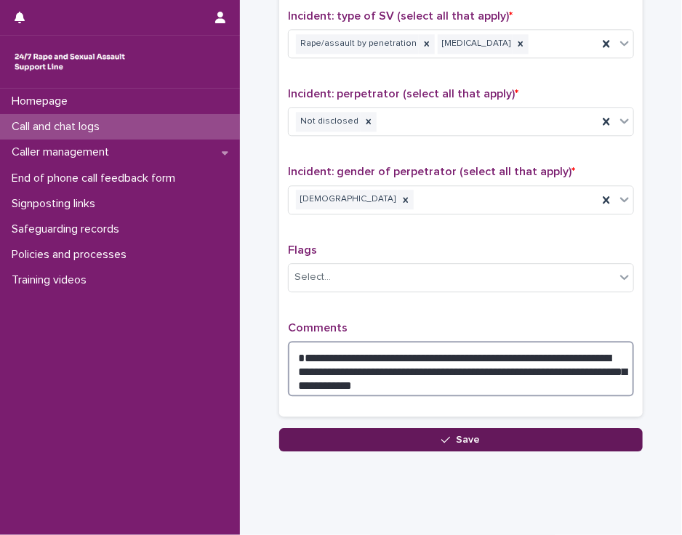
type textarea "**********"
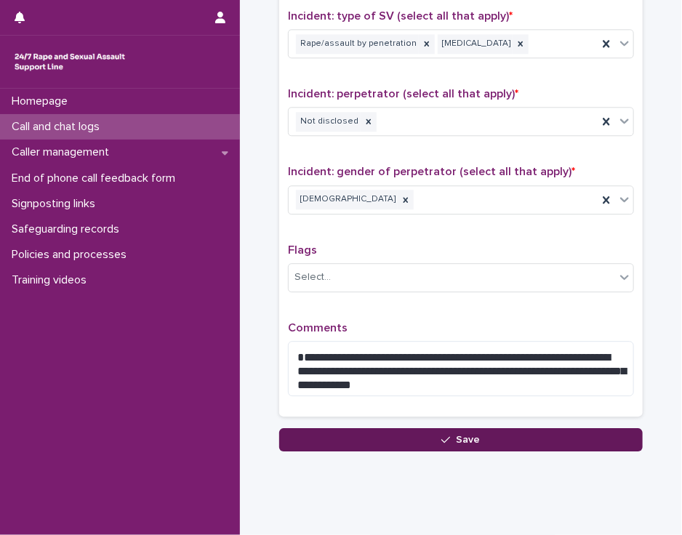
click at [370, 431] on button "Save" at bounding box center [460, 439] width 363 height 23
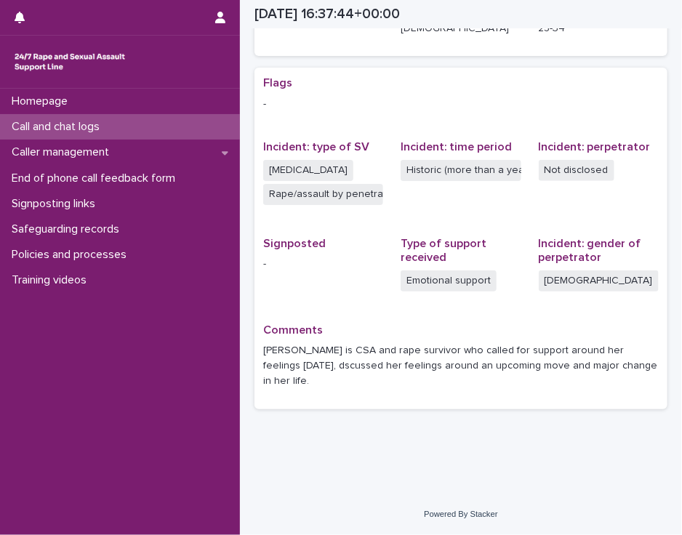
scroll to position [247, 0]
